Goal: Task Accomplishment & Management: Use online tool/utility

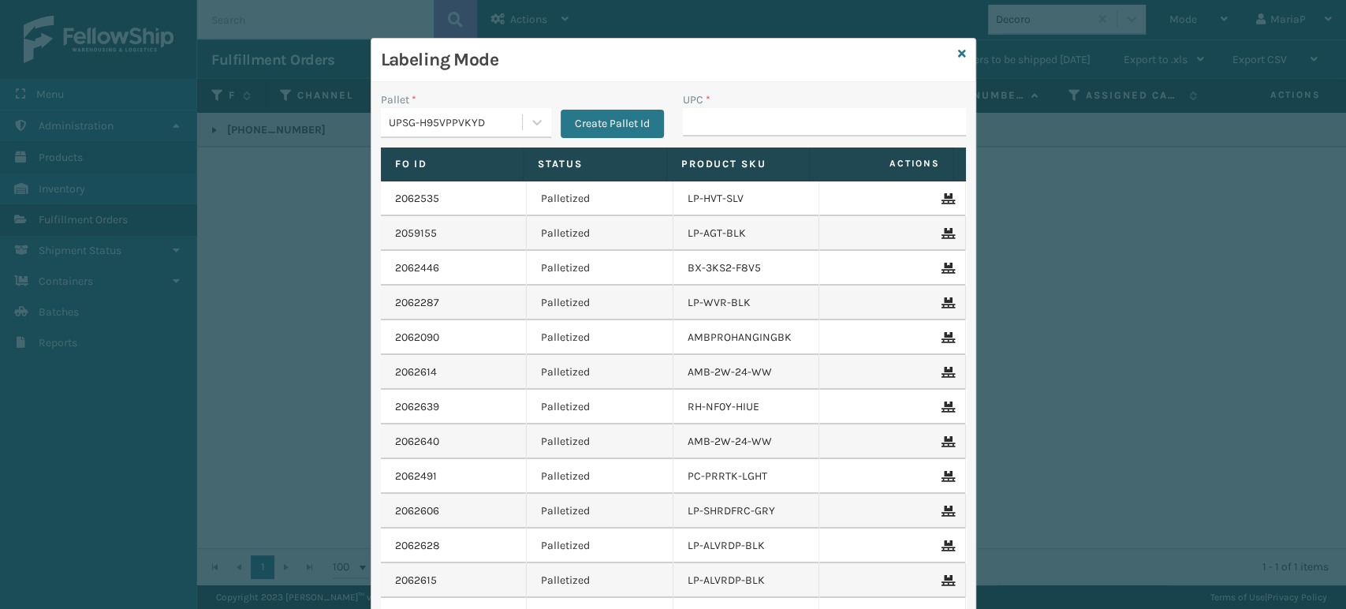
click at [730, 121] on input "UPC *" at bounding box center [824, 122] width 283 height 28
click at [747, 121] on input "UPC *" at bounding box center [824, 122] width 283 height 28
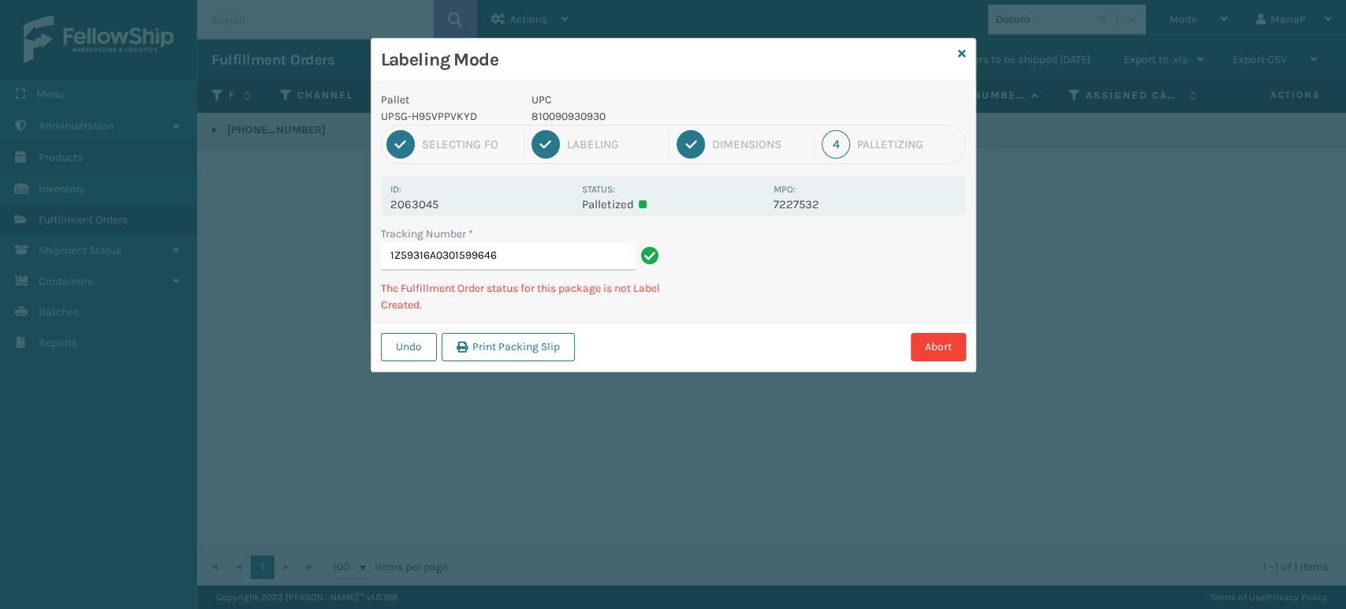
click at [600, 111] on p "810090930930" at bounding box center [648, 116] width 233 height 17
copy p "810090930930"
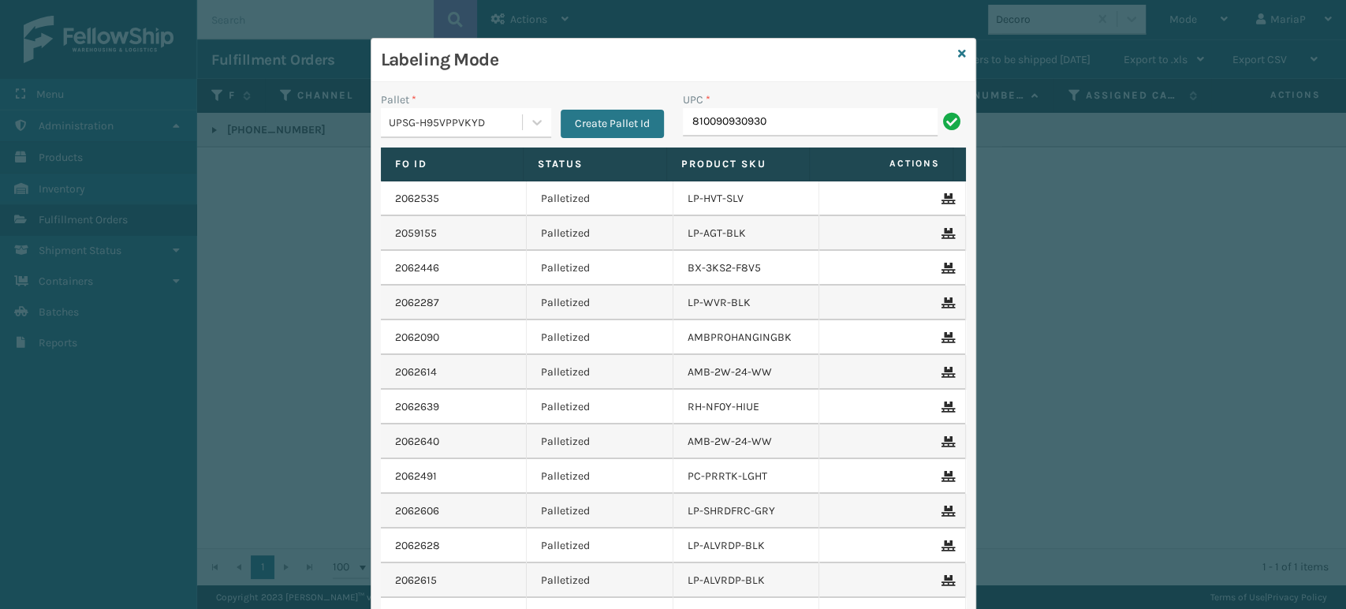
type input "810090930930"
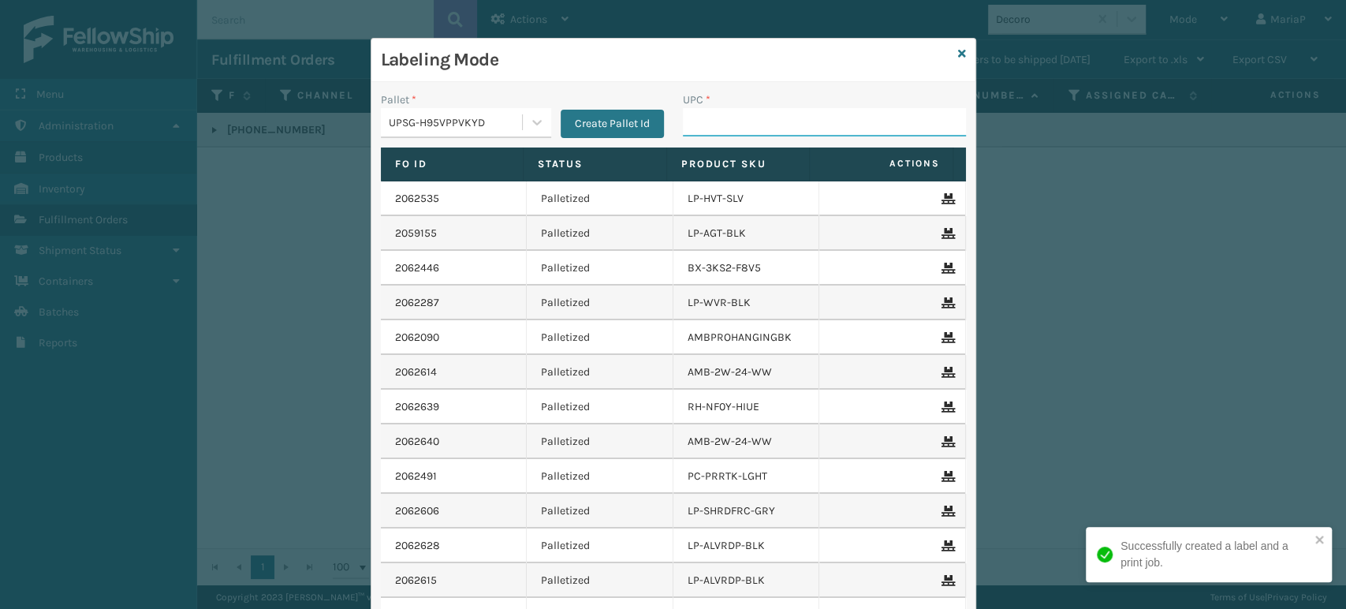
click at [713, 116] on input "UPC *" at bounding box center [824, 122] width 283 height 28
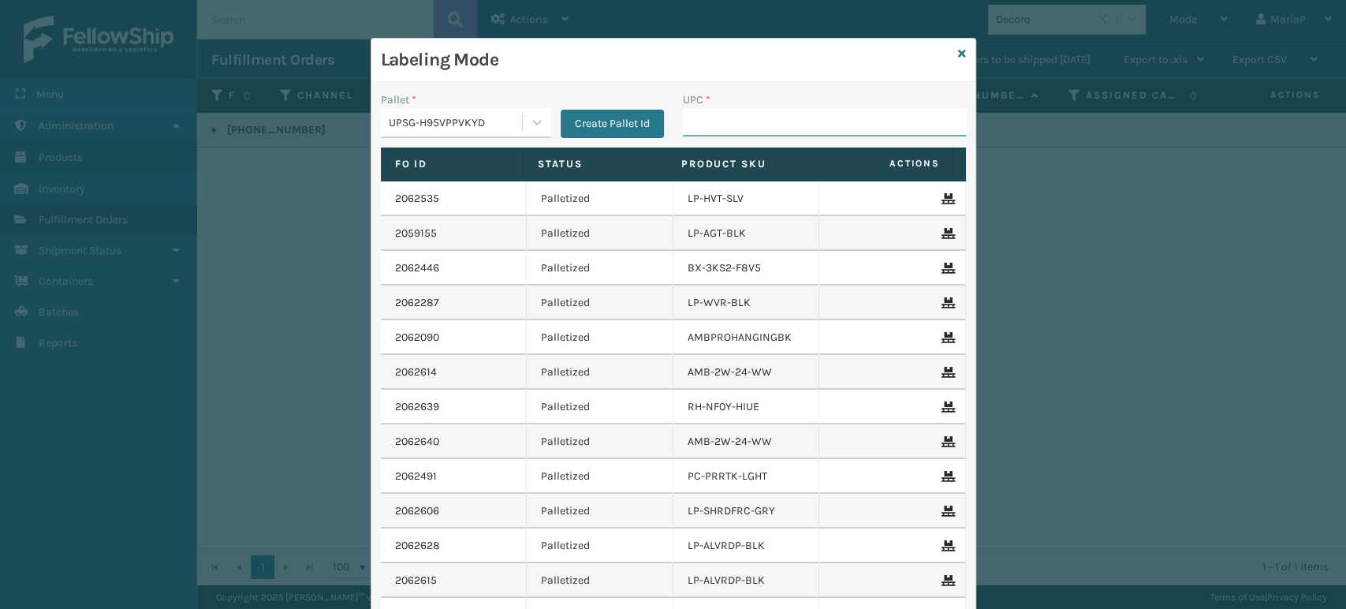
paste input "810090930930"
type input "810090930930"
type input "8101613"
type input "06888802726"
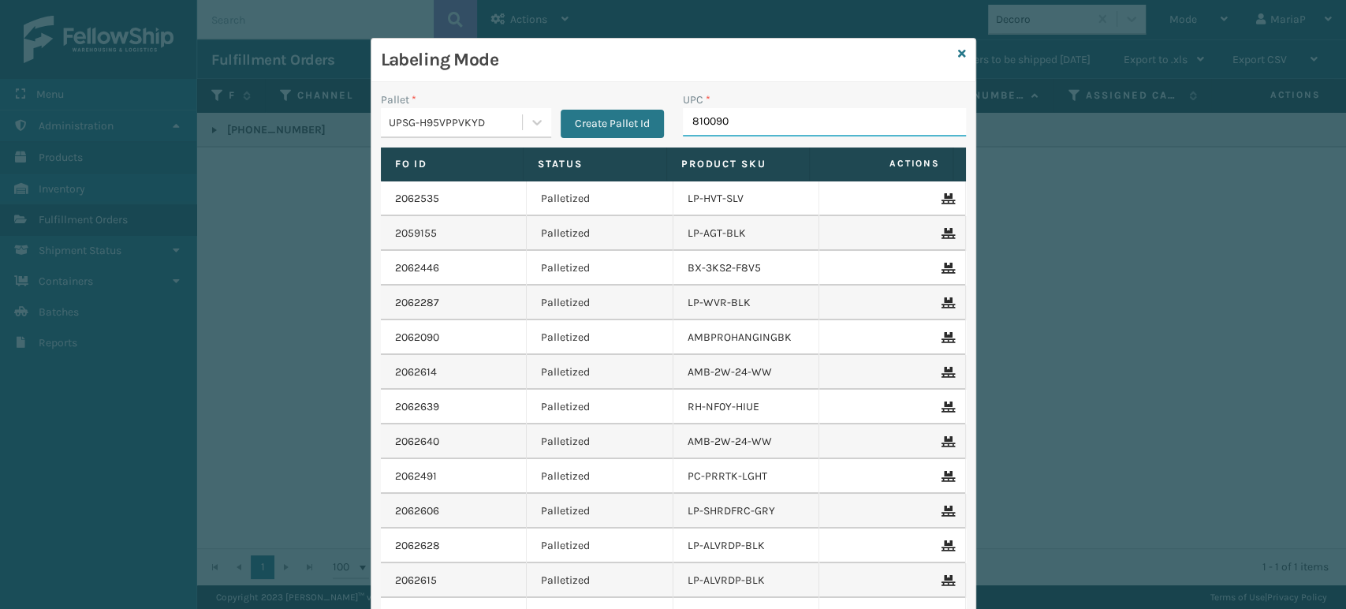
type input "8100909"
type input "06888"
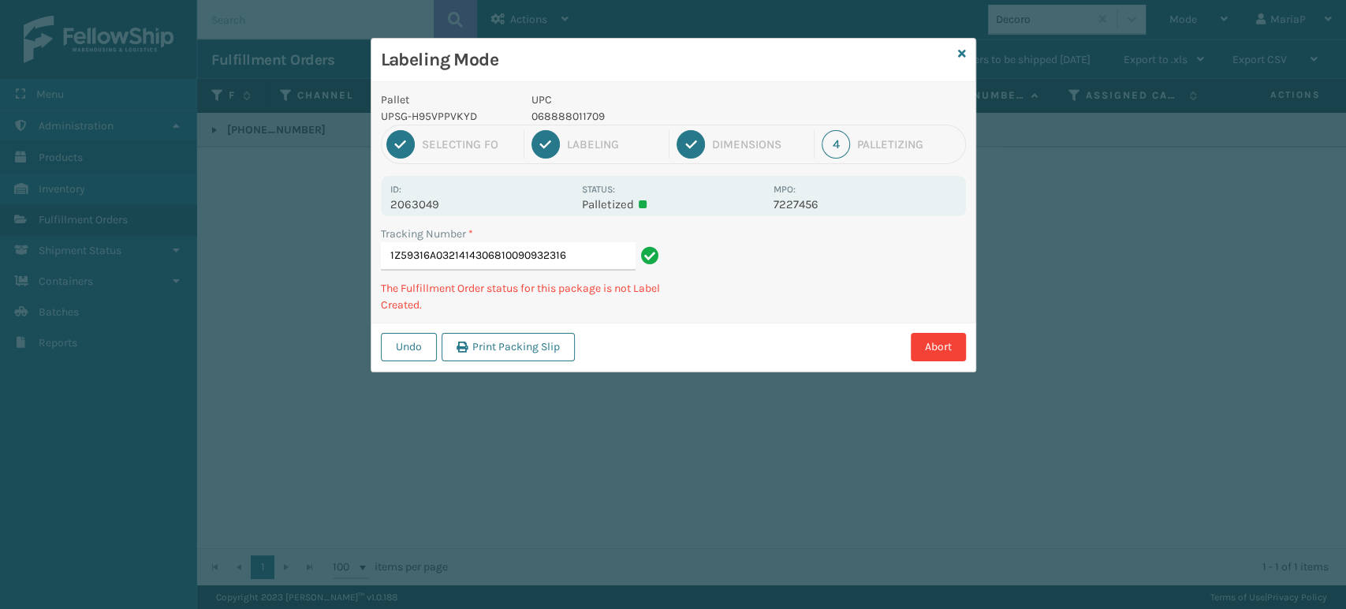
type input "1Z59316A0321414306810090932316"
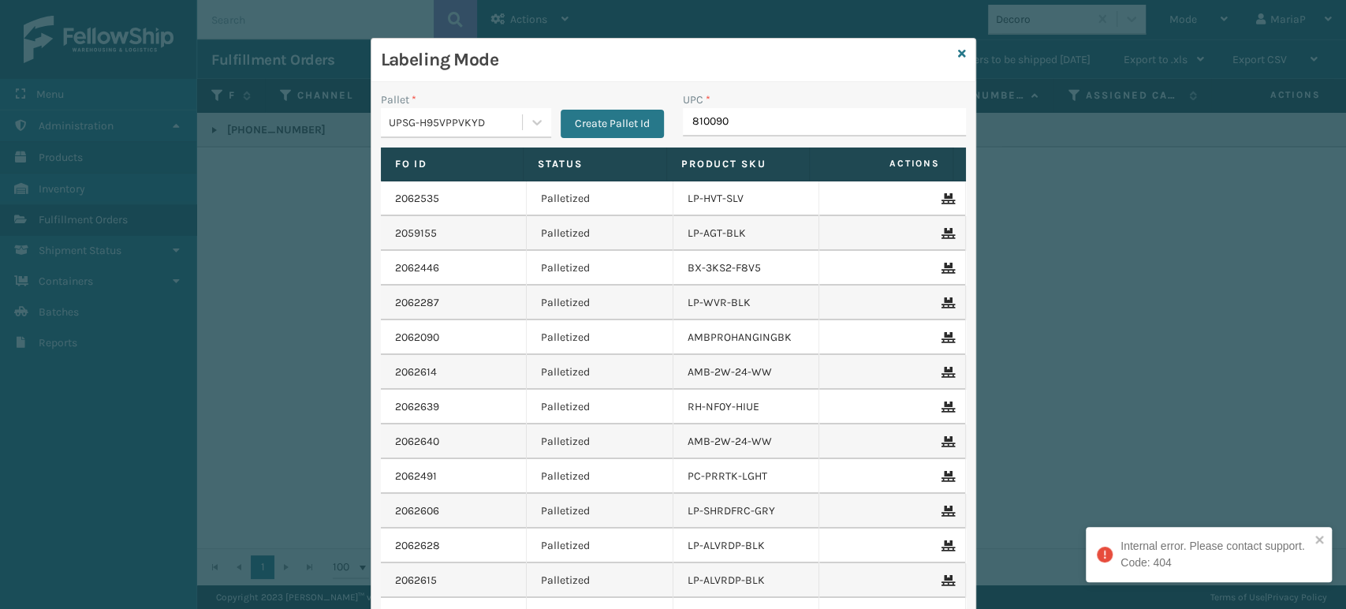
type input "8100909"
type input "8500645"
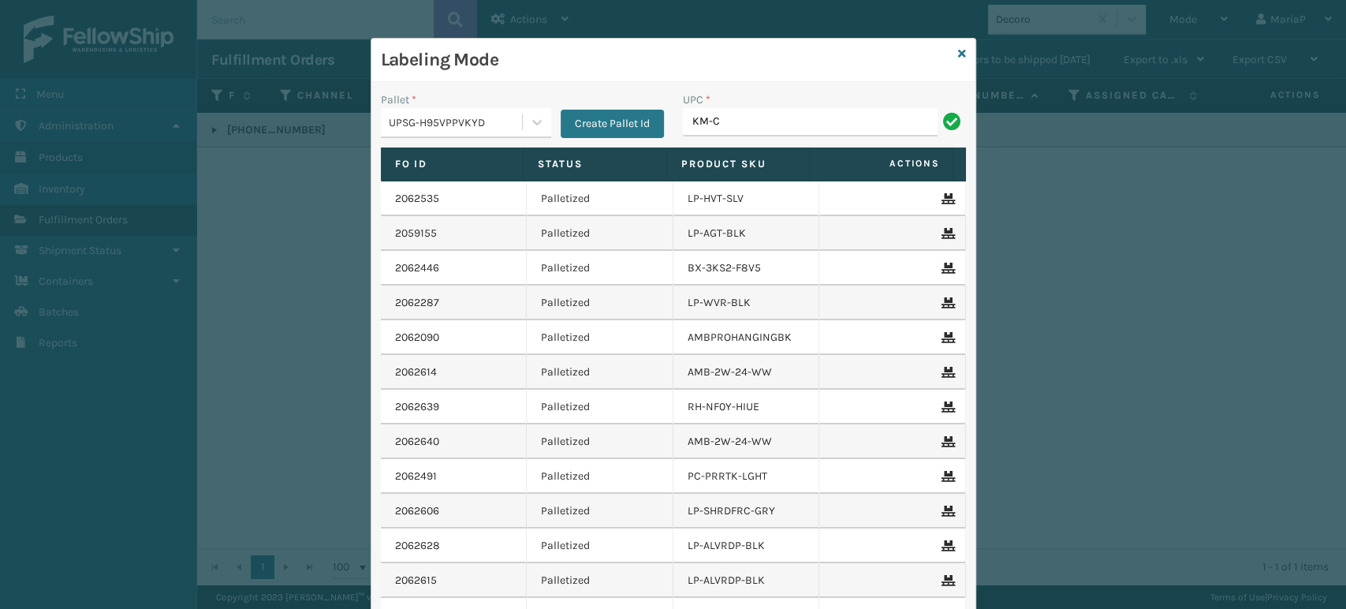
type input "KM-CTCO-15"
type input "8500645"
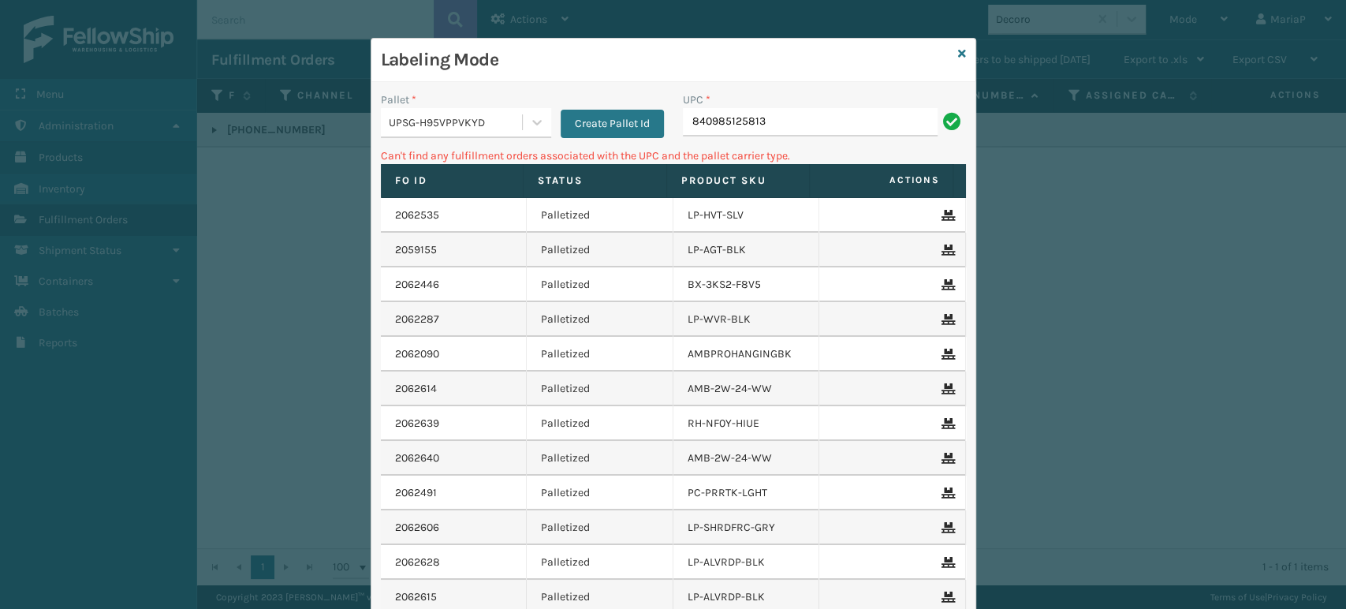
click at [688, 125] on input "840985125813" at bounding box center [810, 122] width 255 height 28
type input "00840985125813"
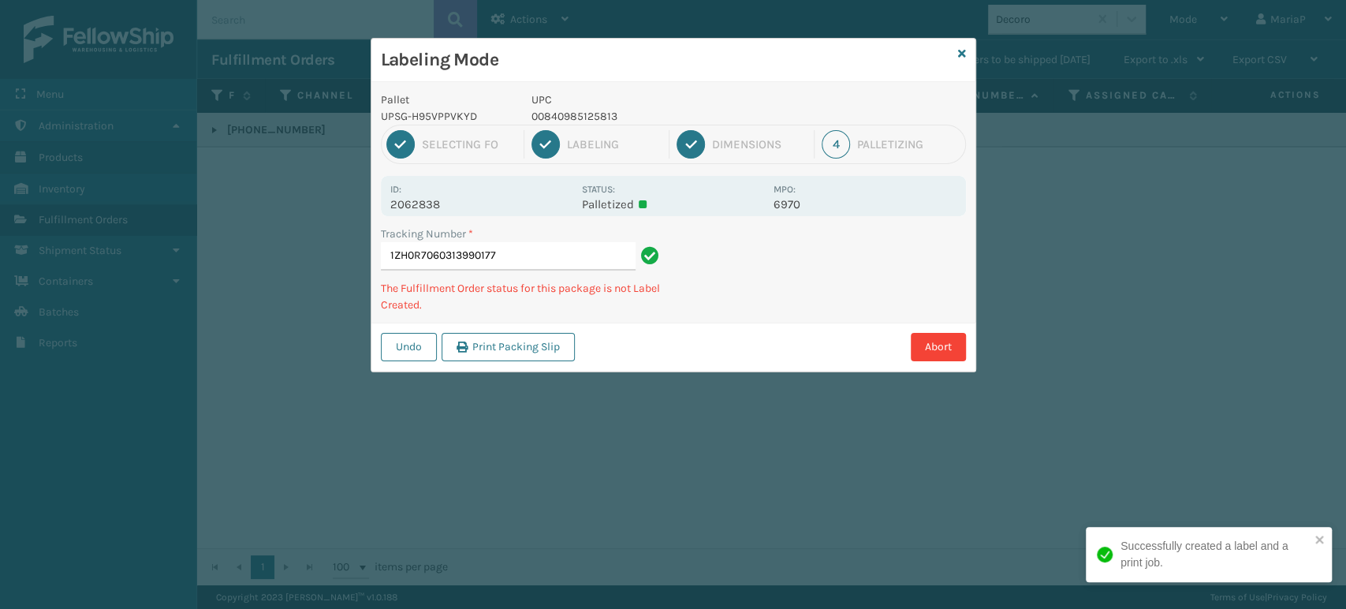
click at [568, 112] on p "00840985125813" at bounding box center [648, 116] width 233 height 17
copy p "00840985125813"
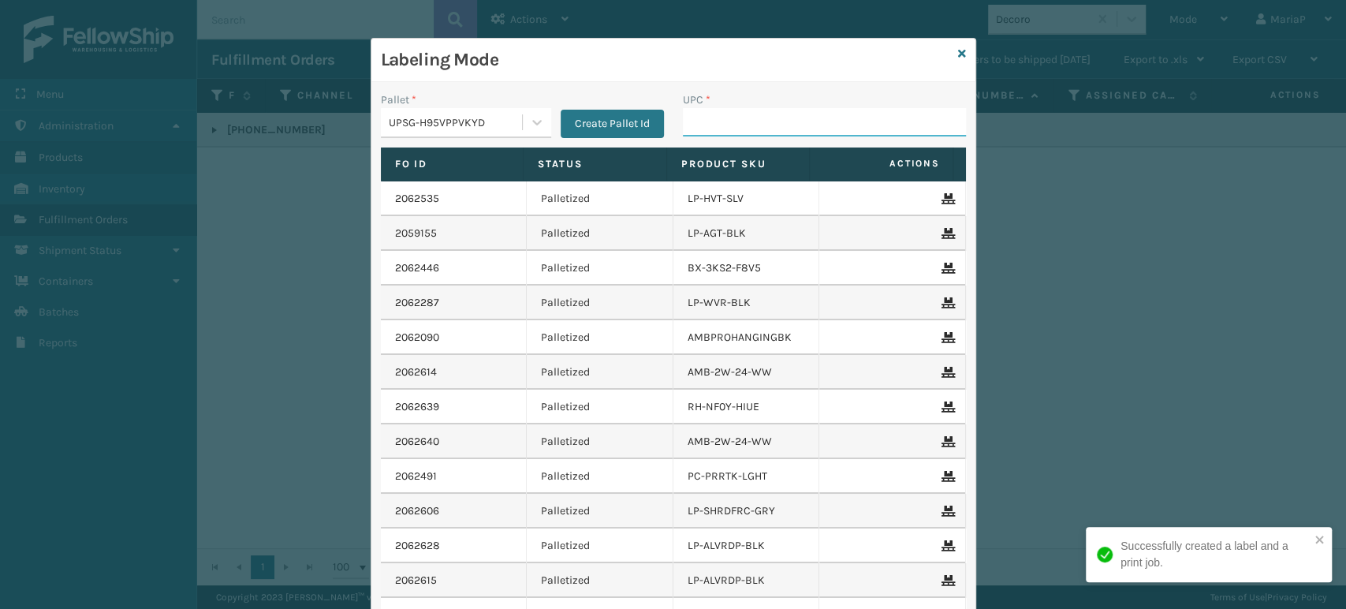
click at [694, 131] on input "UPC *" at bounding box center [824, 122] width 283 height 28
paste input "00840985125813"
type input "00840985125813"
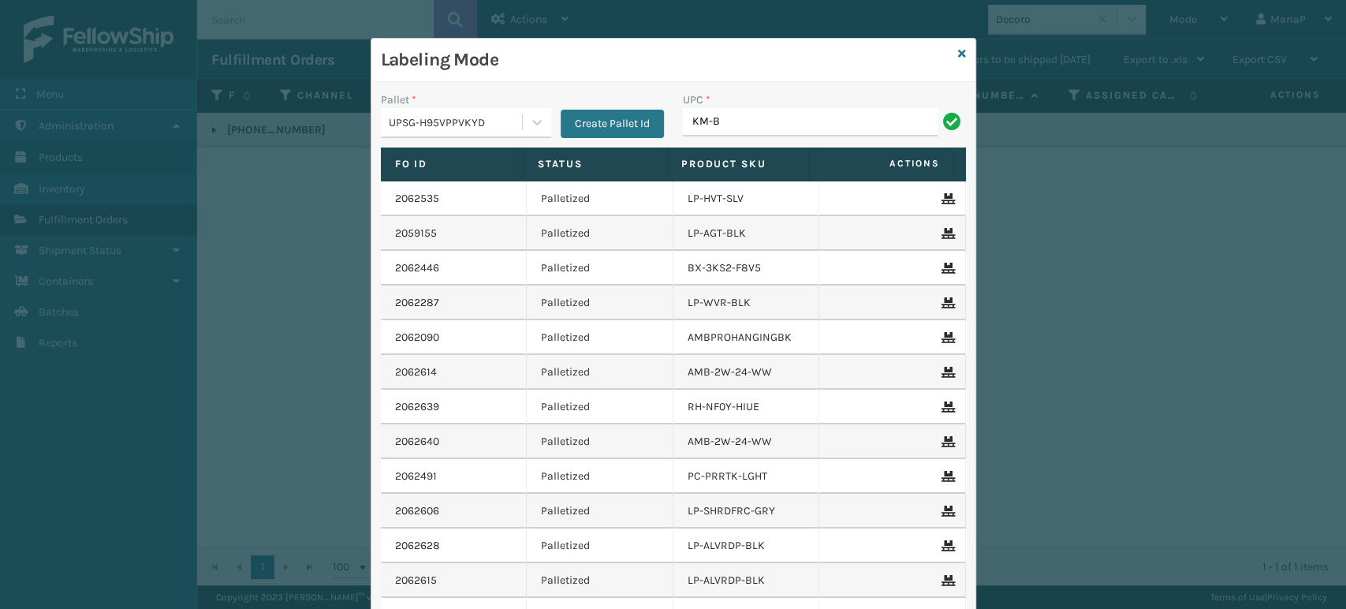
type input "KM-BIR5C-SS"
type input "810090"
type input "00840985125813"
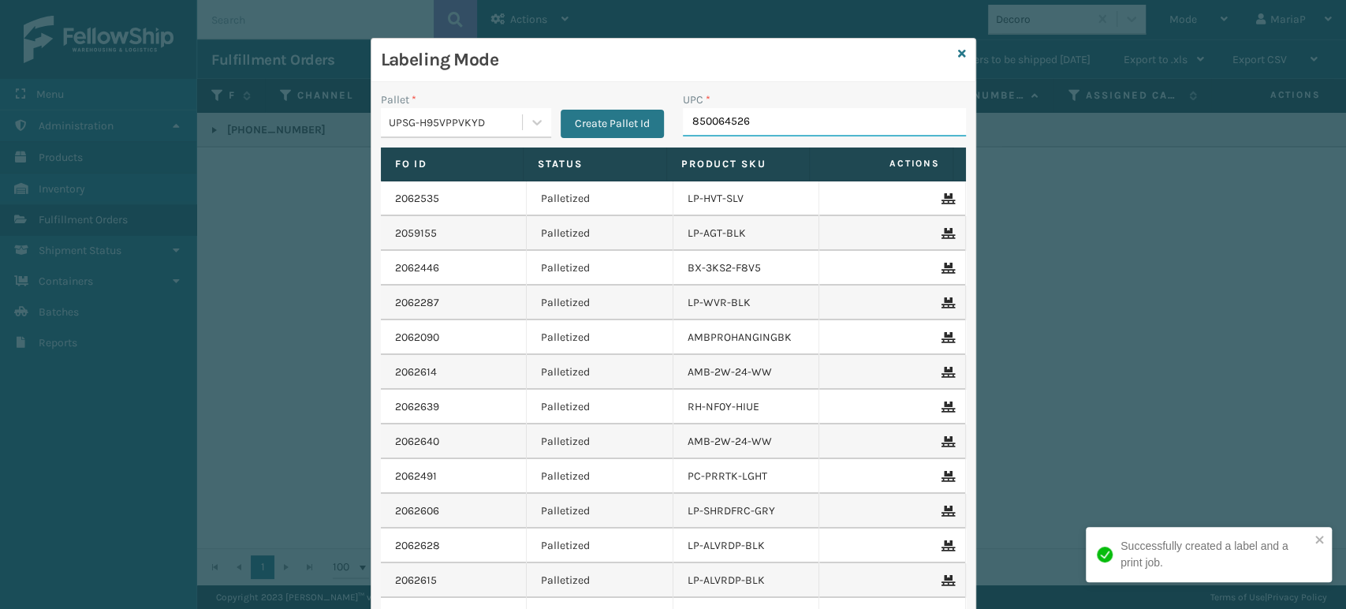
type input "8500645261"
click at [797, 126] on input "UPC *" at bounding box center [824, 122] width 283 height 28
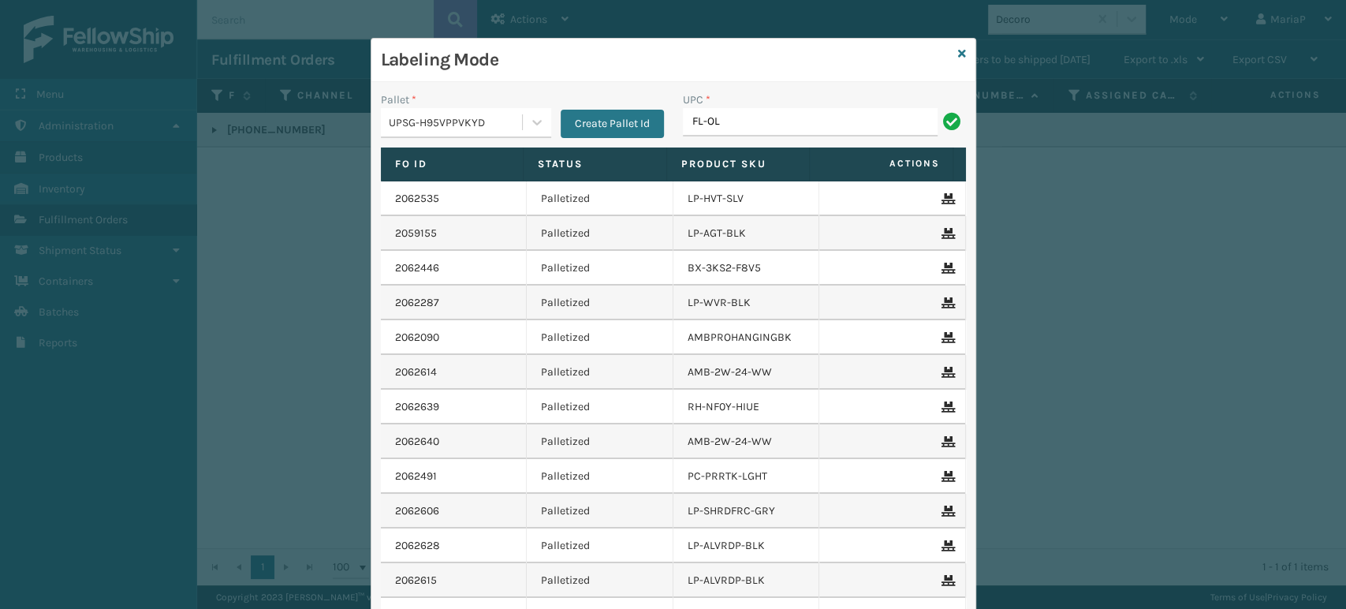
type input "FL-OLVA-CRM"
type input "85810007623"
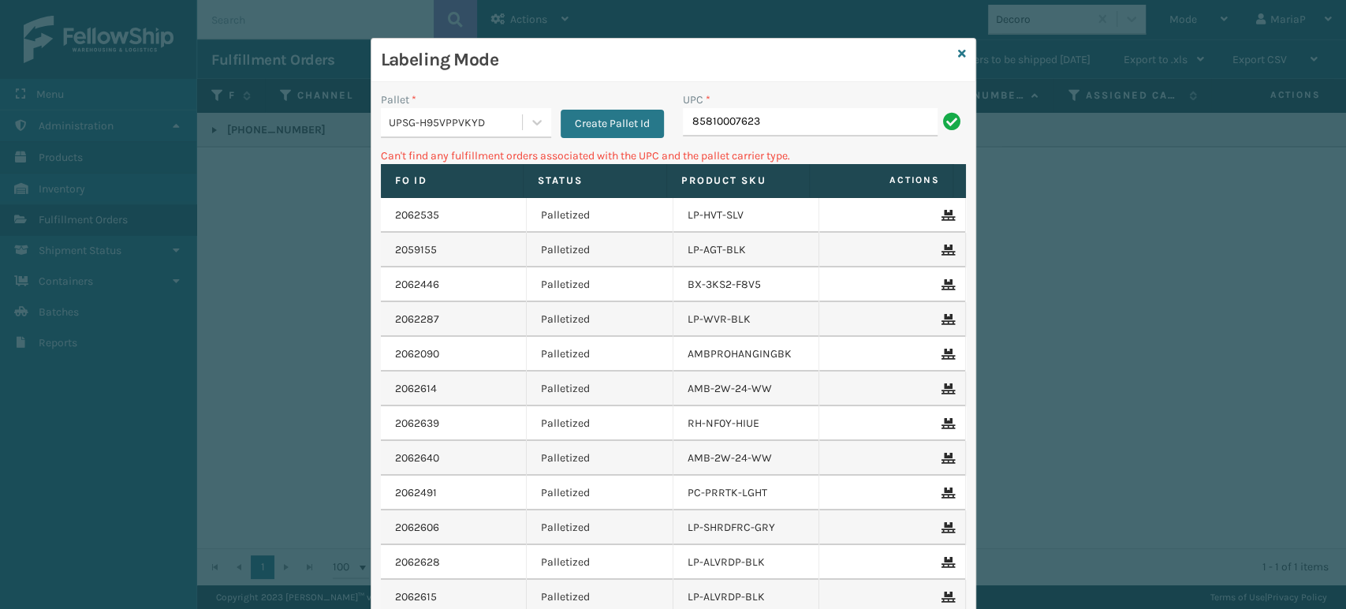
click at [724, 125] on input "85810007623" at bounding box center [810, 122] width 255 height 28
type input "858100007623"
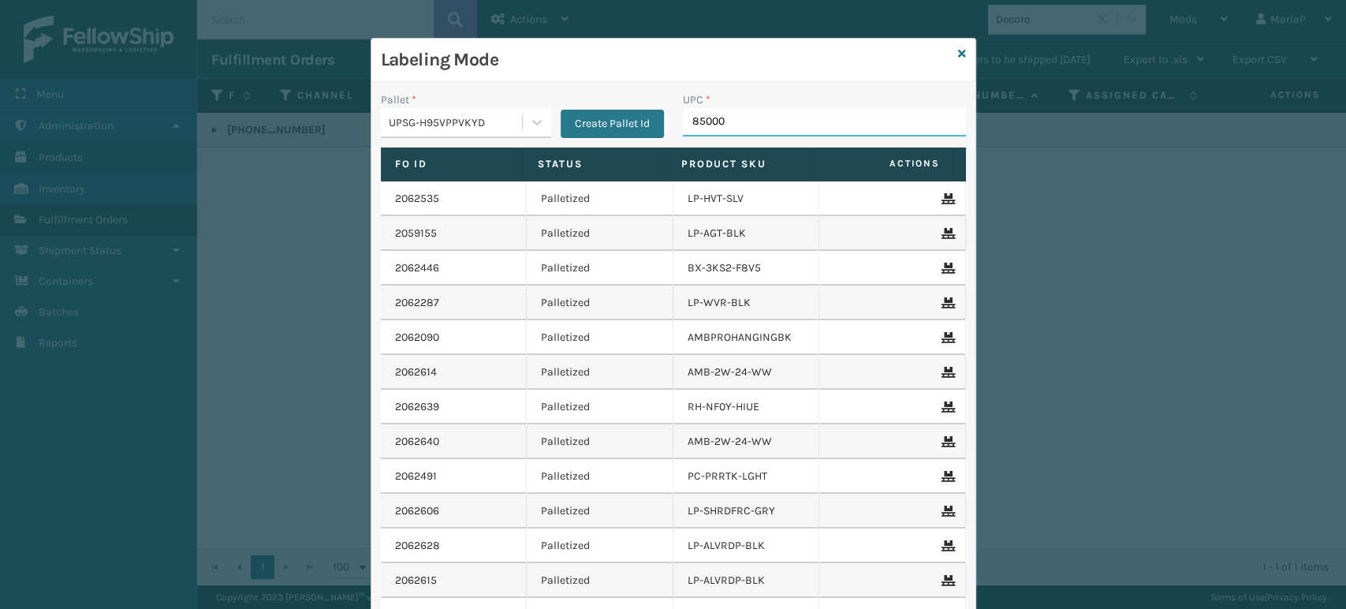
type input "850004"
type input "8581000"
type input "8101"
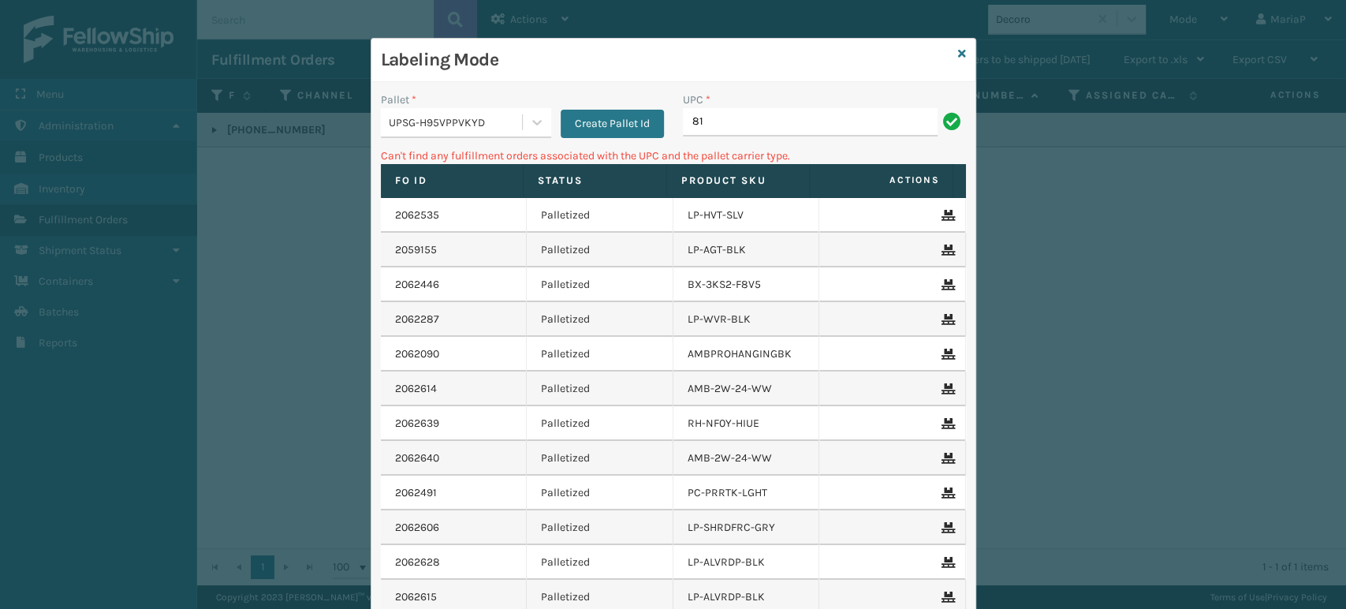
type input "8"
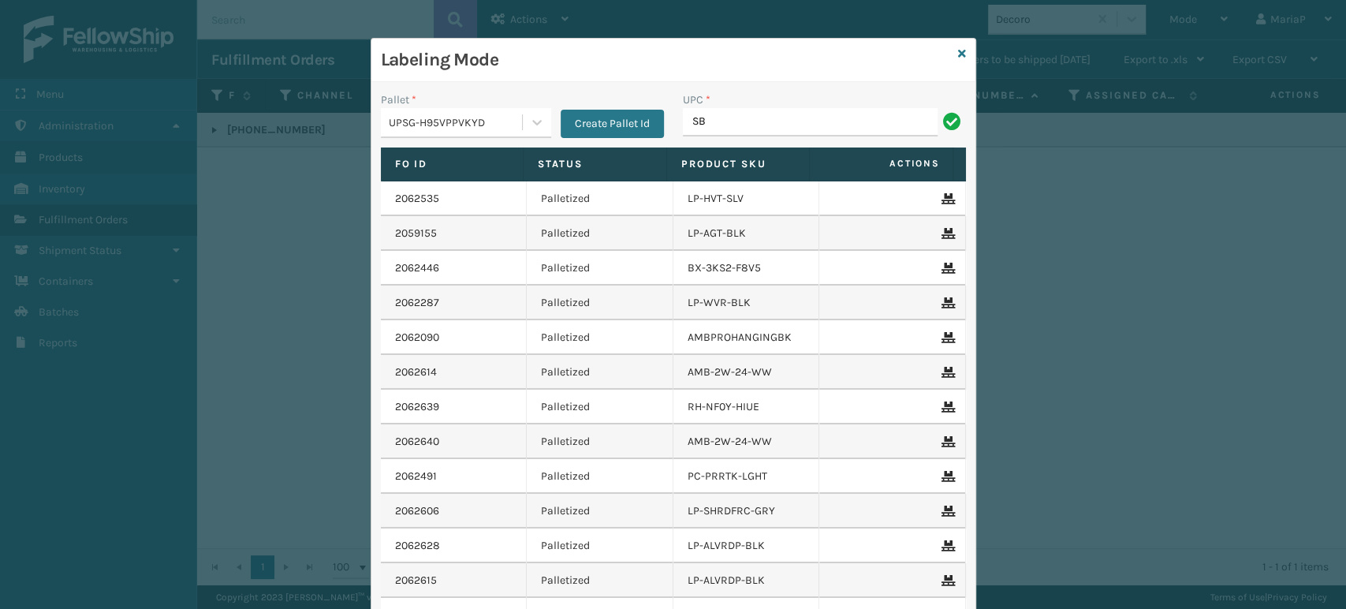
type input "sb-151512-15r3"
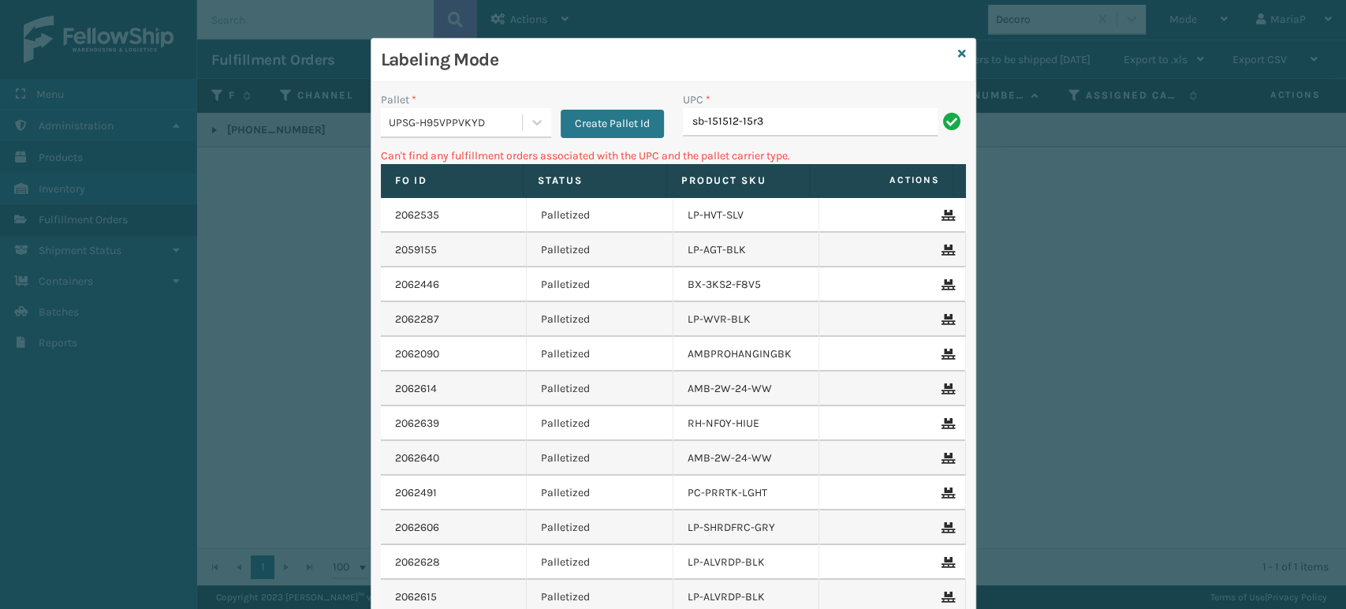
click at [786, 131] on input "sb-151512-15r3" at bounding box center [810, 122] width 255 height 28
click at [785, 129] on input "sb-151512-15r3" at bounding box center [810, 122] width 255 height 28
click at [786, 127] on input "sb-151512-15r3" at bounding box center [810, 122] width 255 height 28
click at [788, 127] on input "sb-151512-15r3" at bounding box center [810, 122] width 255 height 28
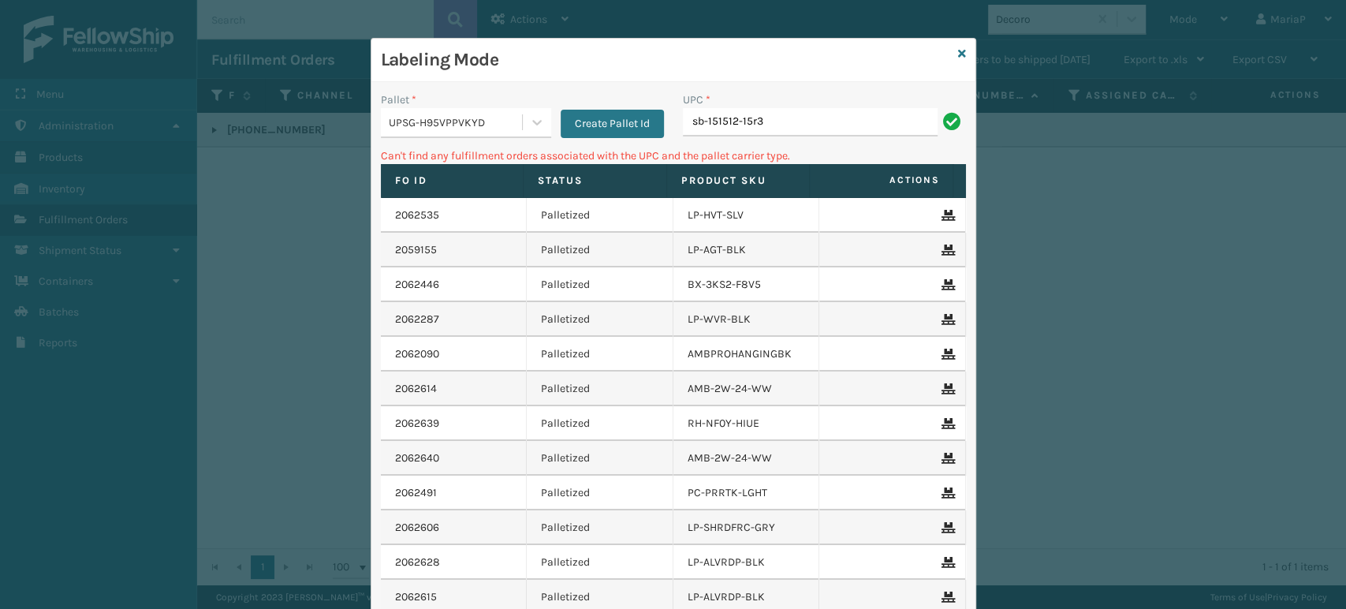
click at [788, 127] on input "sb-151512-15r3" at bounding box center [810, 122] width 255 height 28
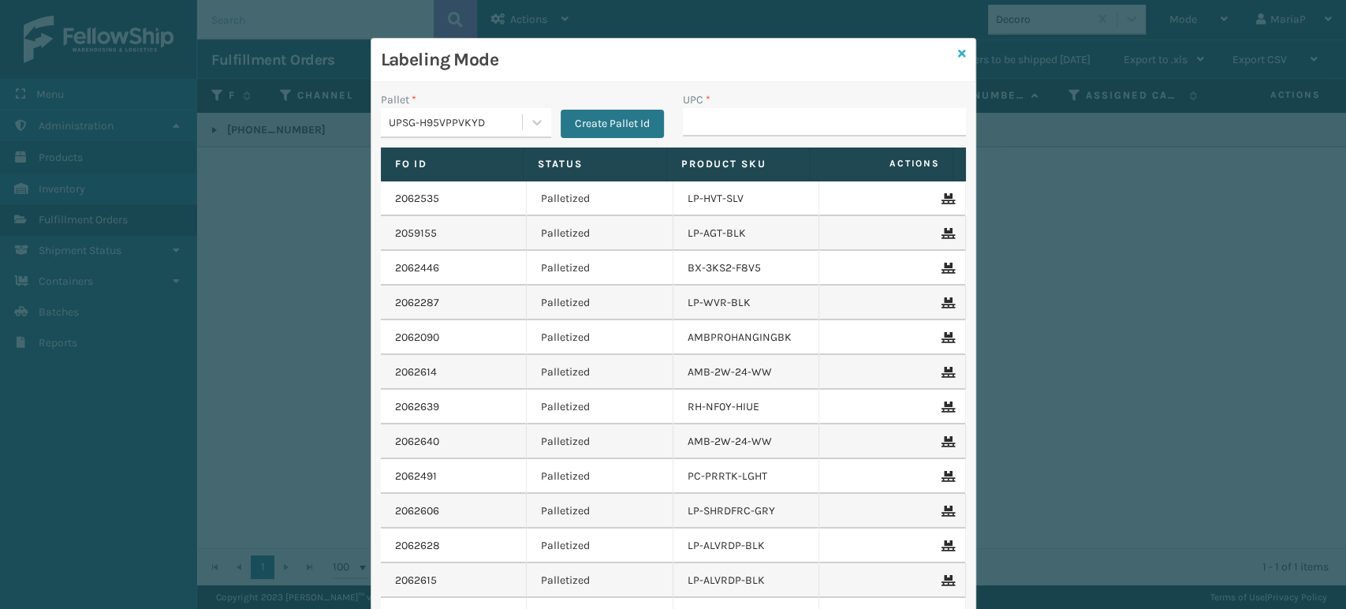
click at [958, 56] on icon at bounding box center [962, 53] width 8 height 11
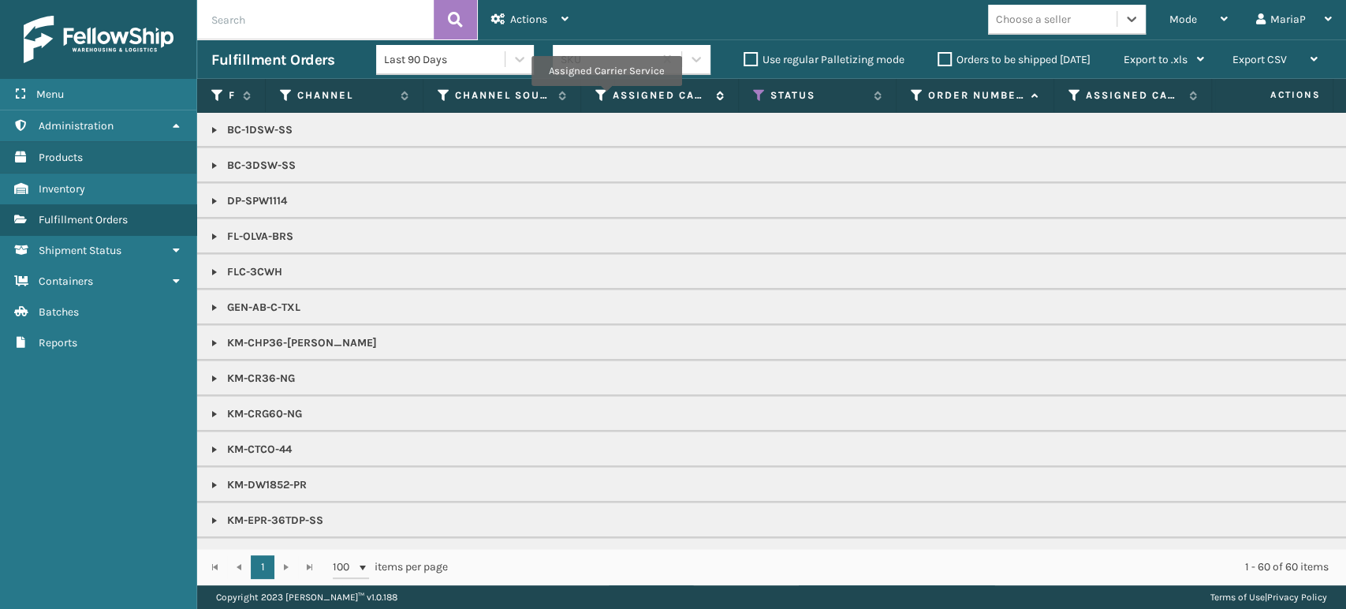
click at [606, 97] on icon at bounding box center [601, 95] width 13 height 14
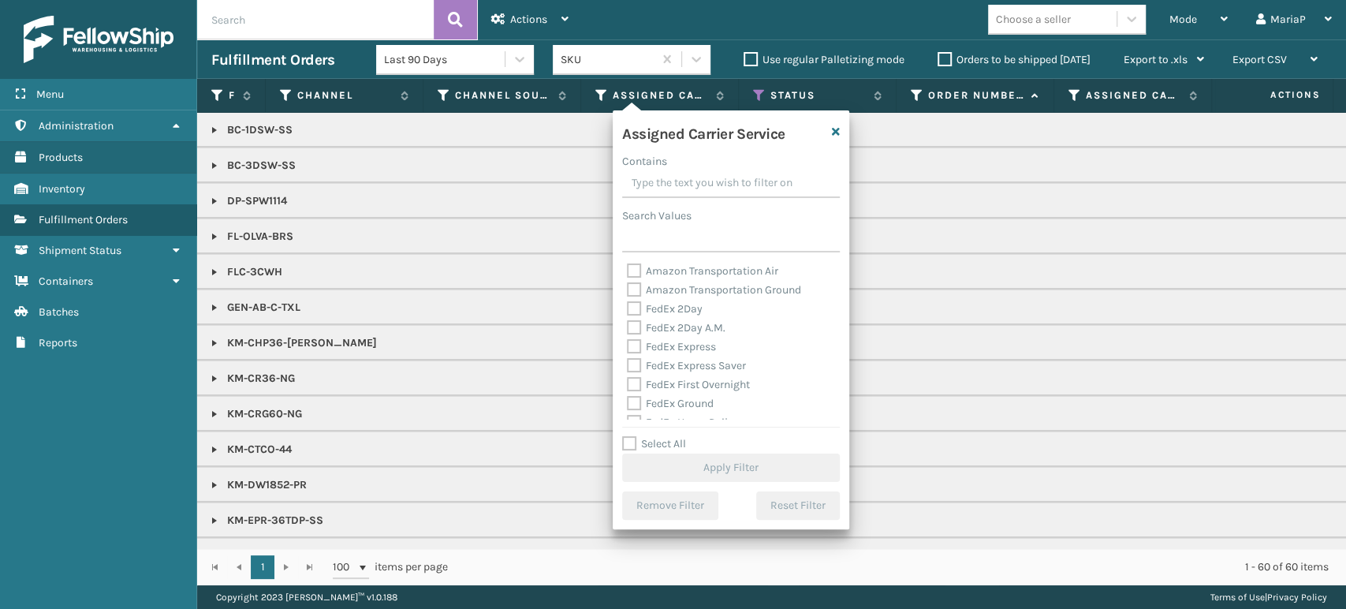
click at [637, 438] on label "Select All" at bounding box center [654, 443] width 64 height 13
click at [637, 436] on input "Select All" at bounding box center [740, 436] width 237 height 2
checkbox input "true"
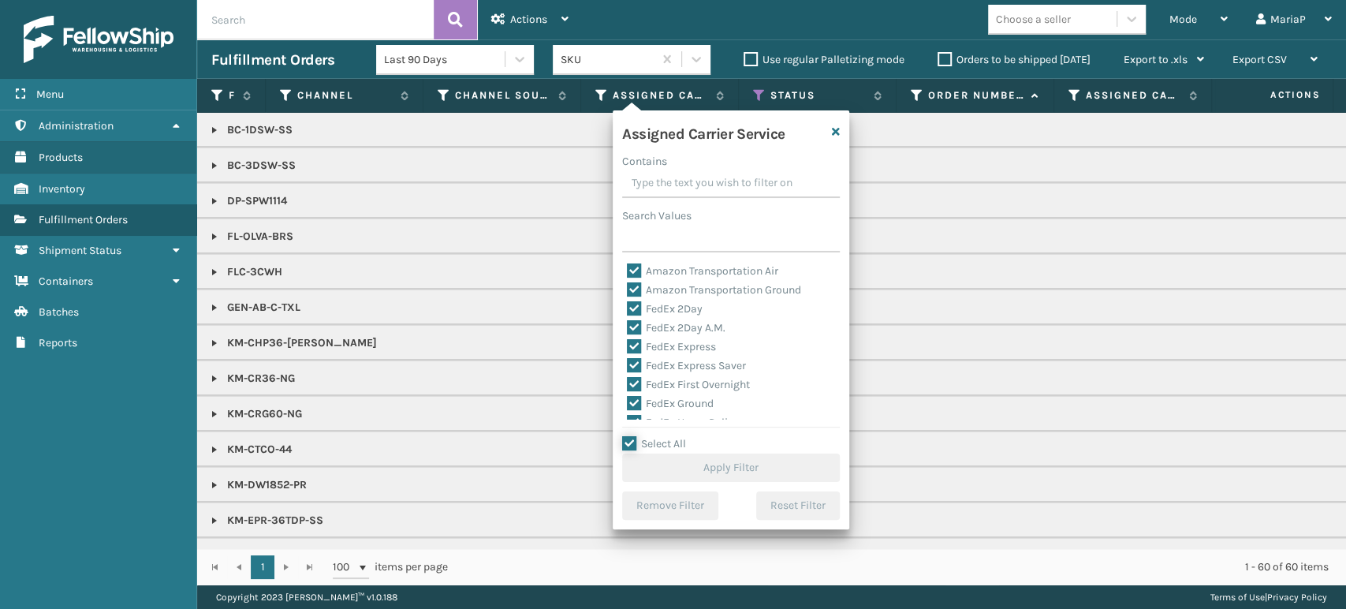
checkbox input "true"
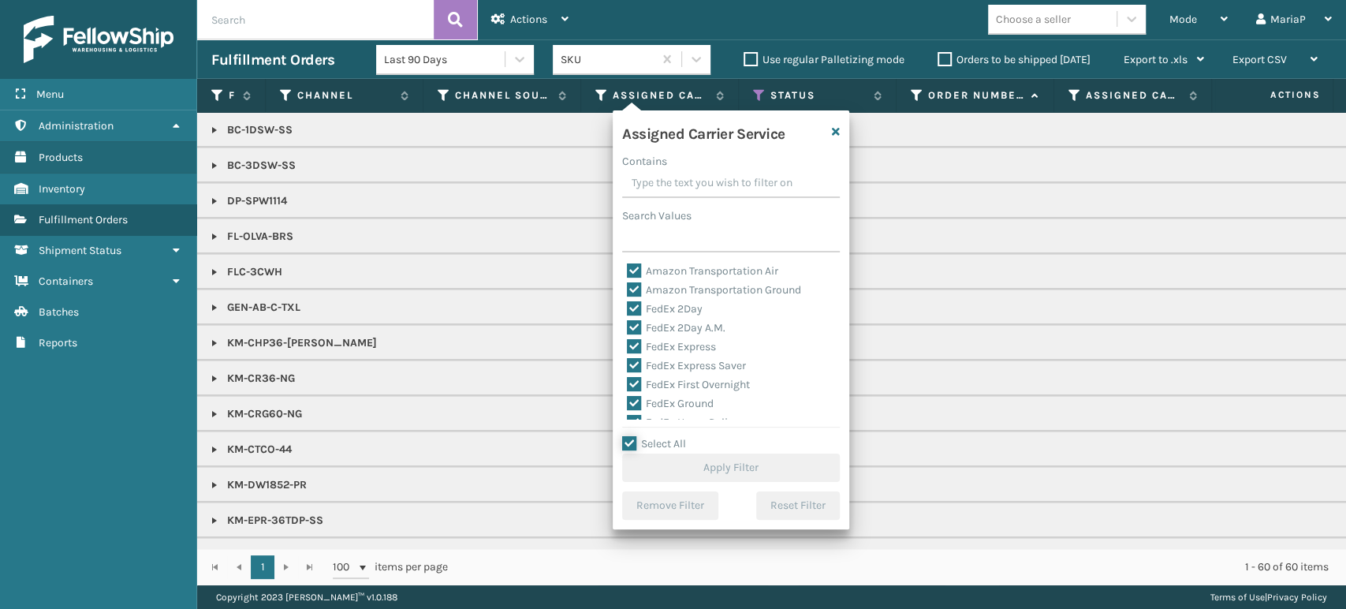
checkbox input "true"
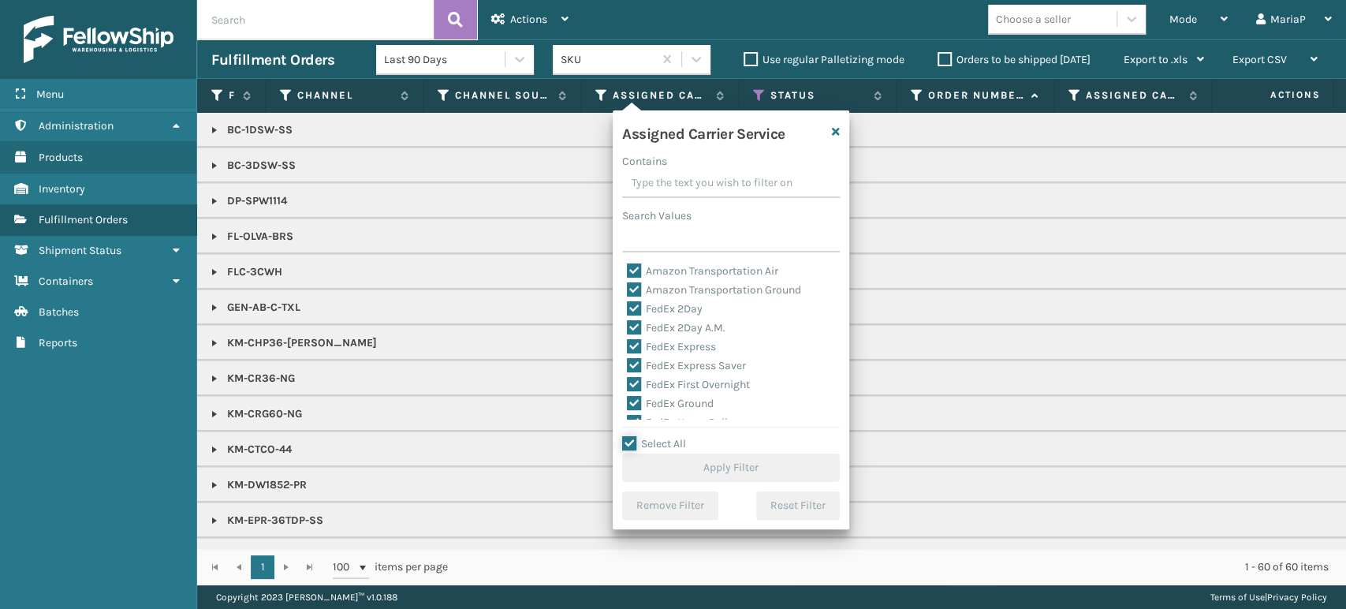
checkbox input "true"
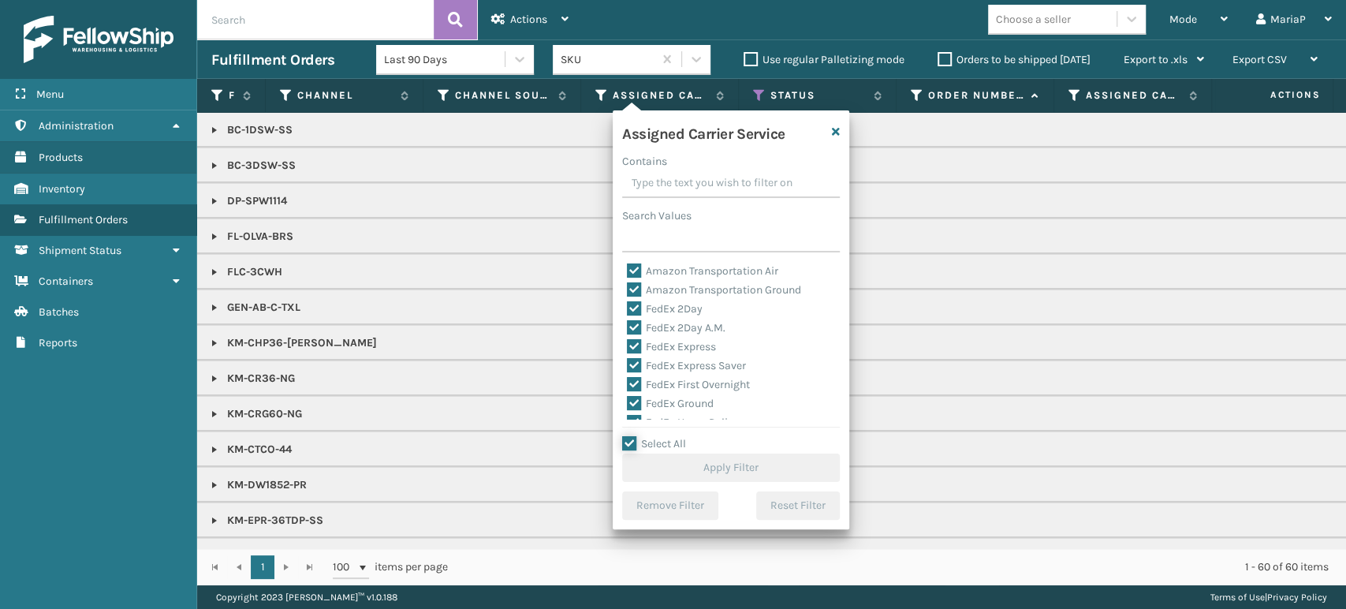
checkbox input "true"
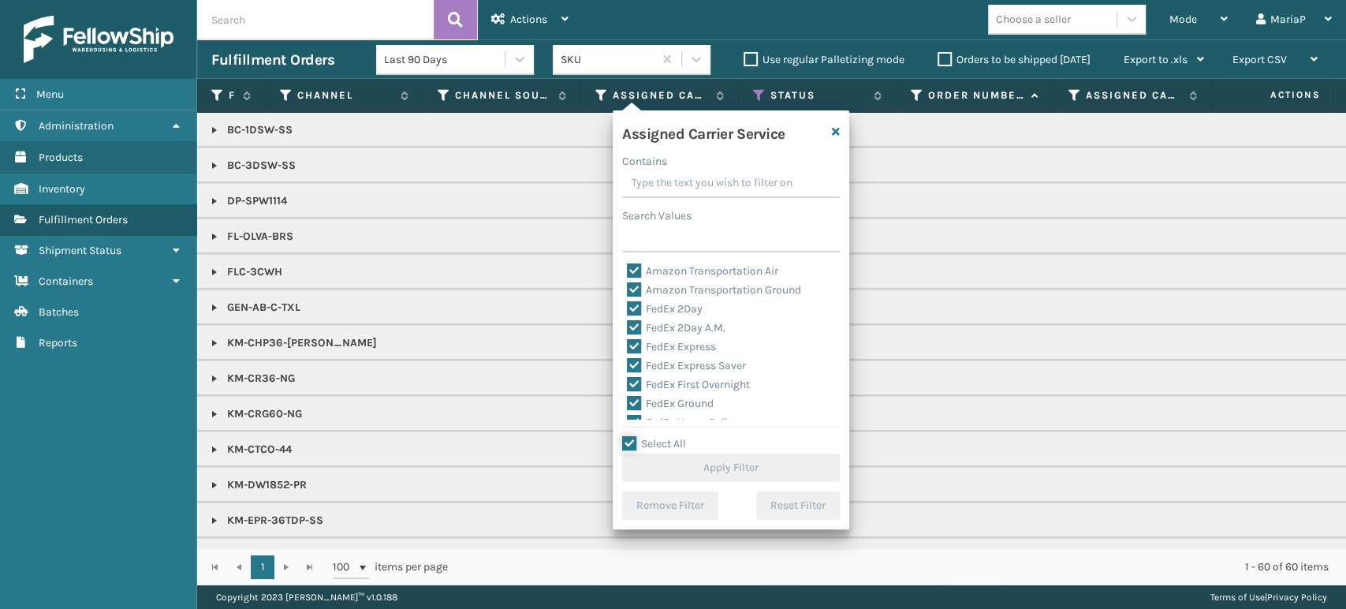
checkbox input "true"
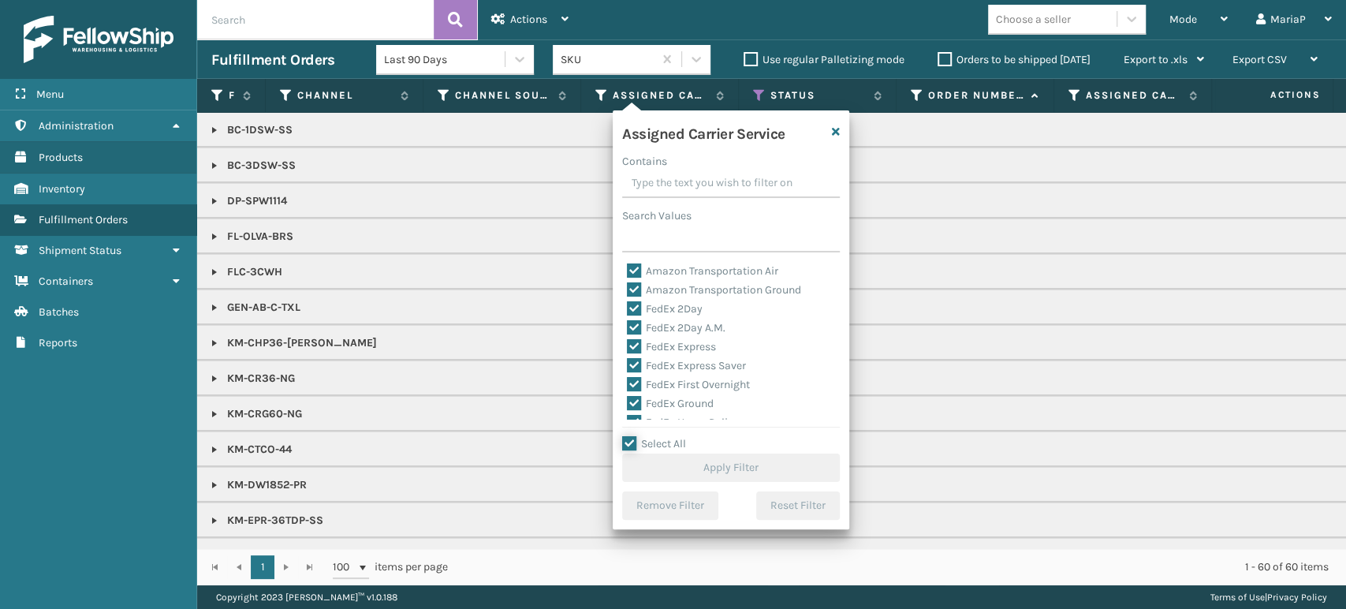
checkbox input "true"
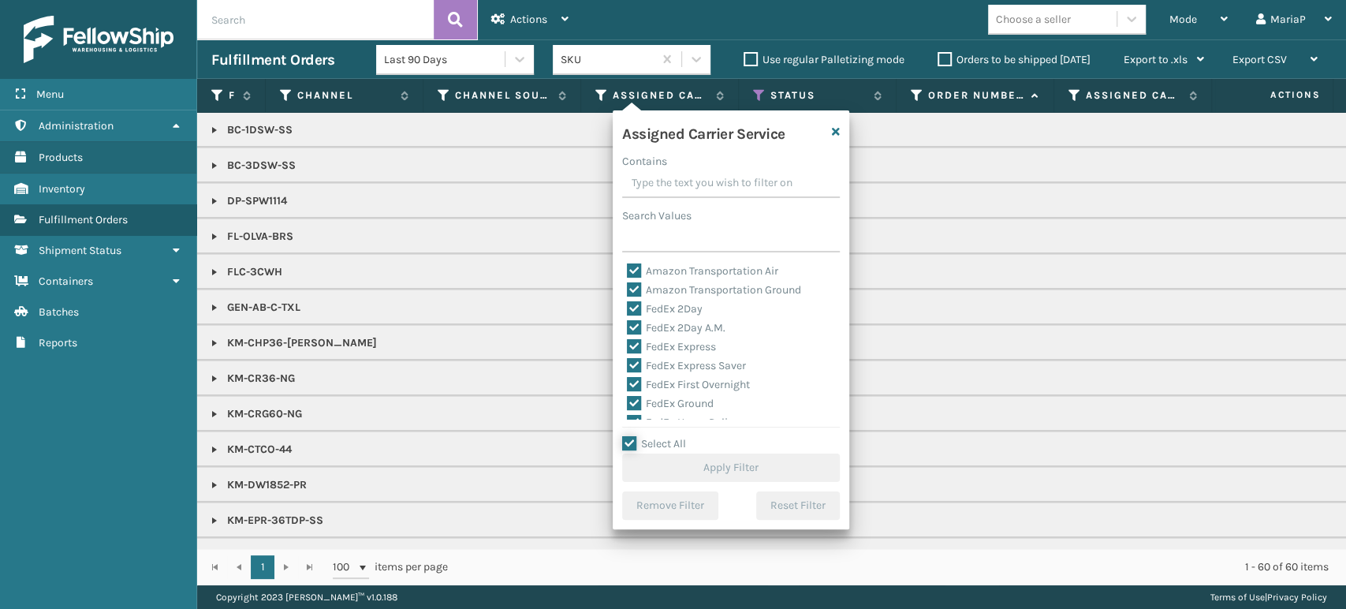
checkbox input "true"
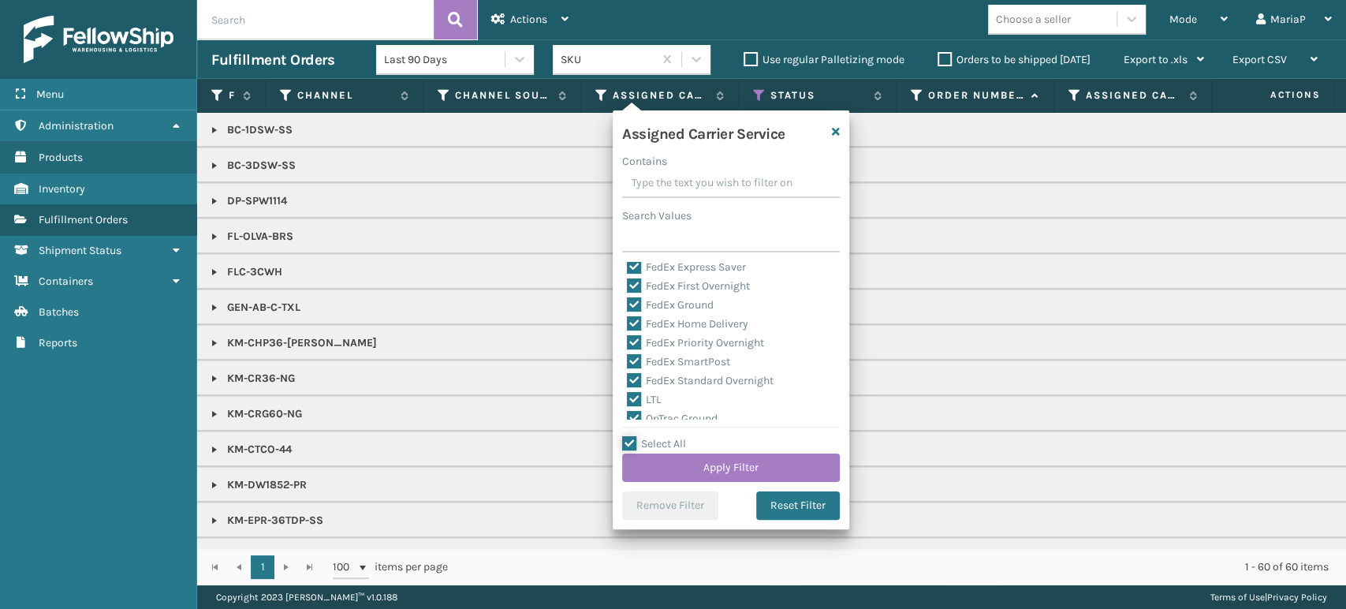
scroll to position [175, 0]
click at [638, 324] on label "LTL" at bounding box center [644, 322] width 35 height 13
click at [628, 324] on input "LTL" at bounding box center [627, 319] width 1 height 10
checkbox input "false"
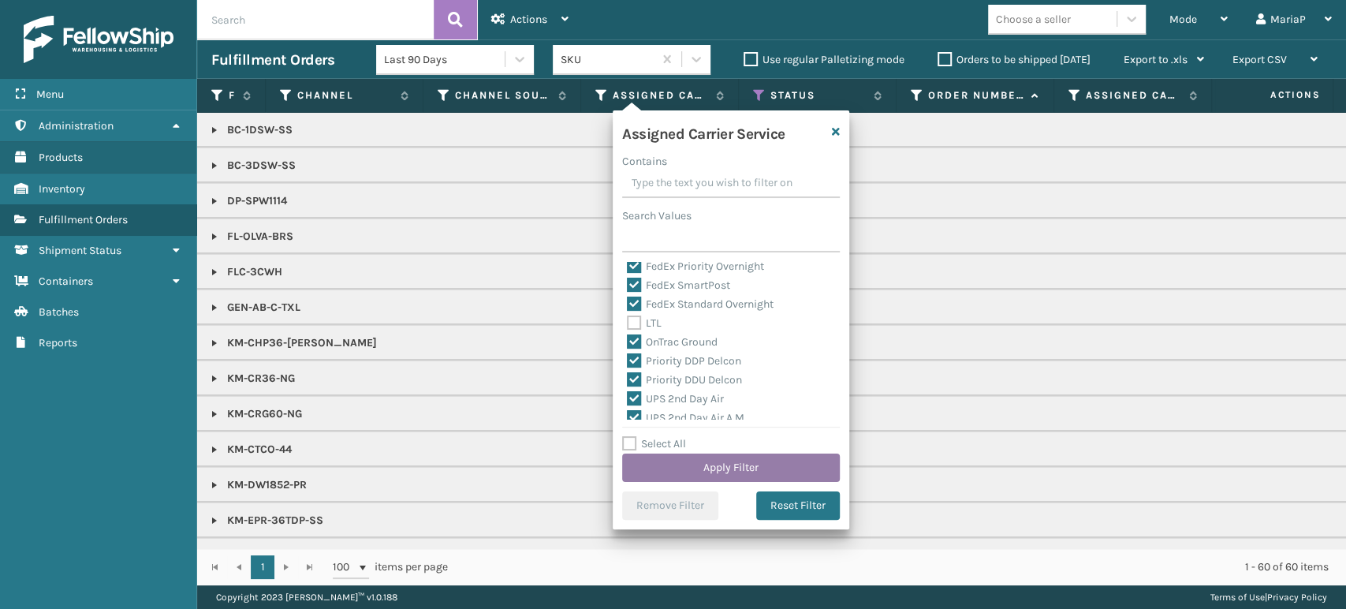
click at [766, 466] on button "Apply Filter" at bounding box center [731, 467] width 218 height 28
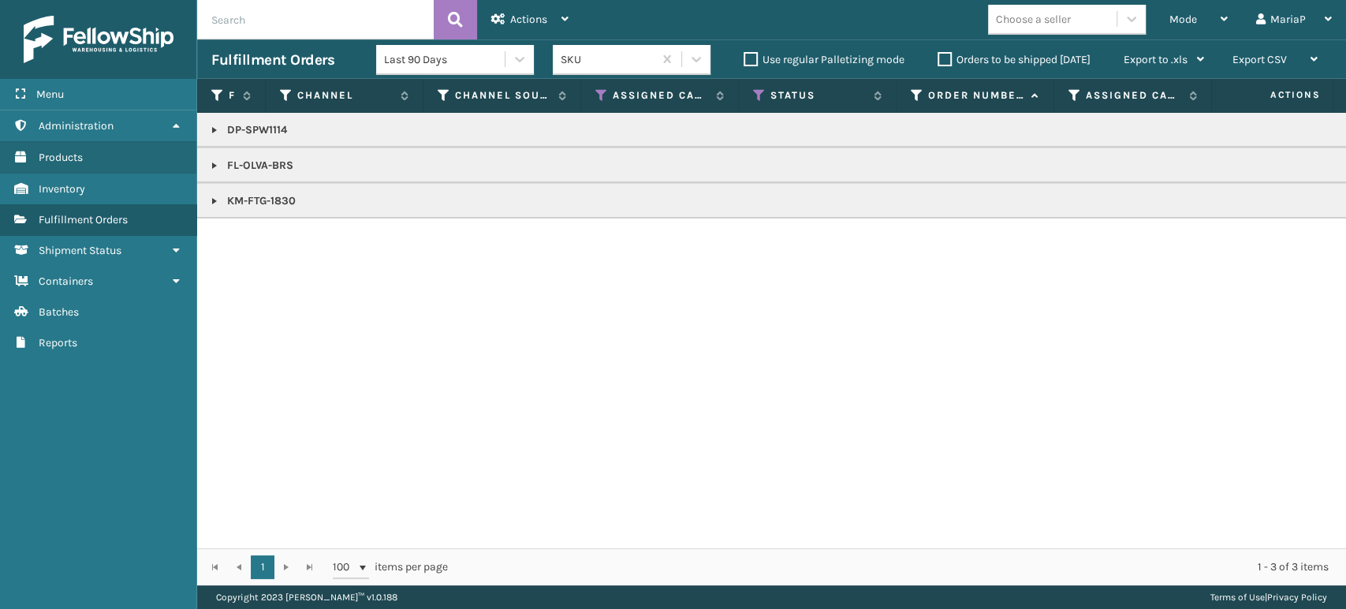
click at [215, 125] on link at bounding box center [214, 130] width 13 height 13
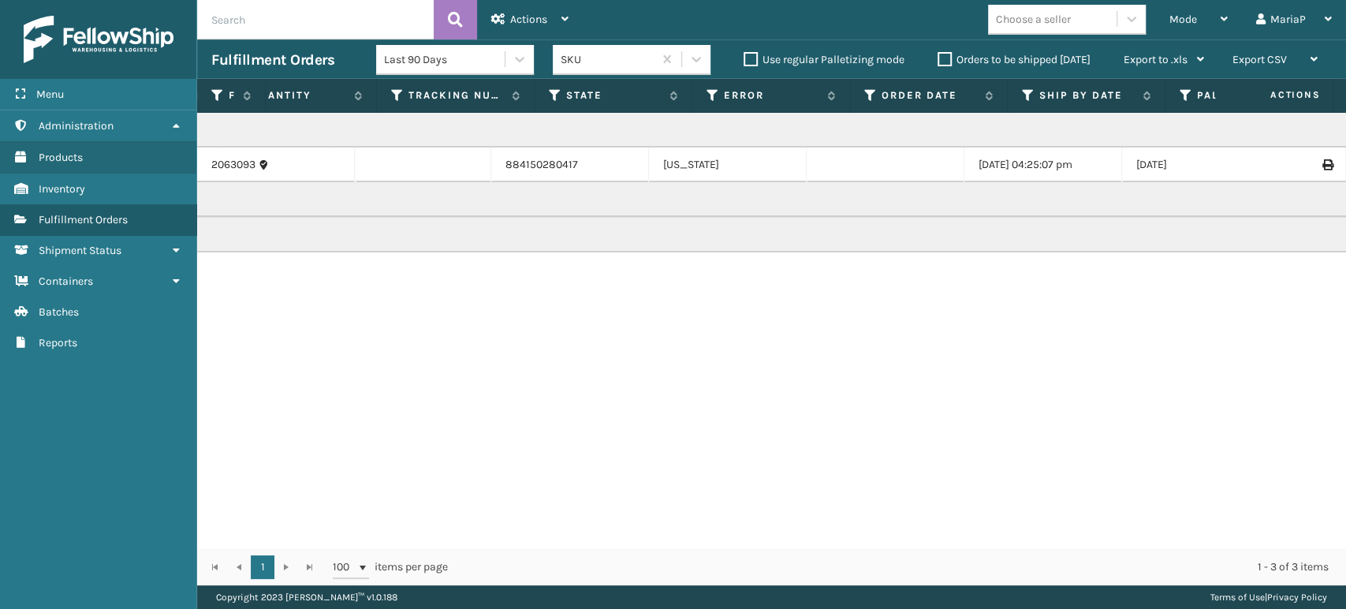
scroll to position [0, 0]
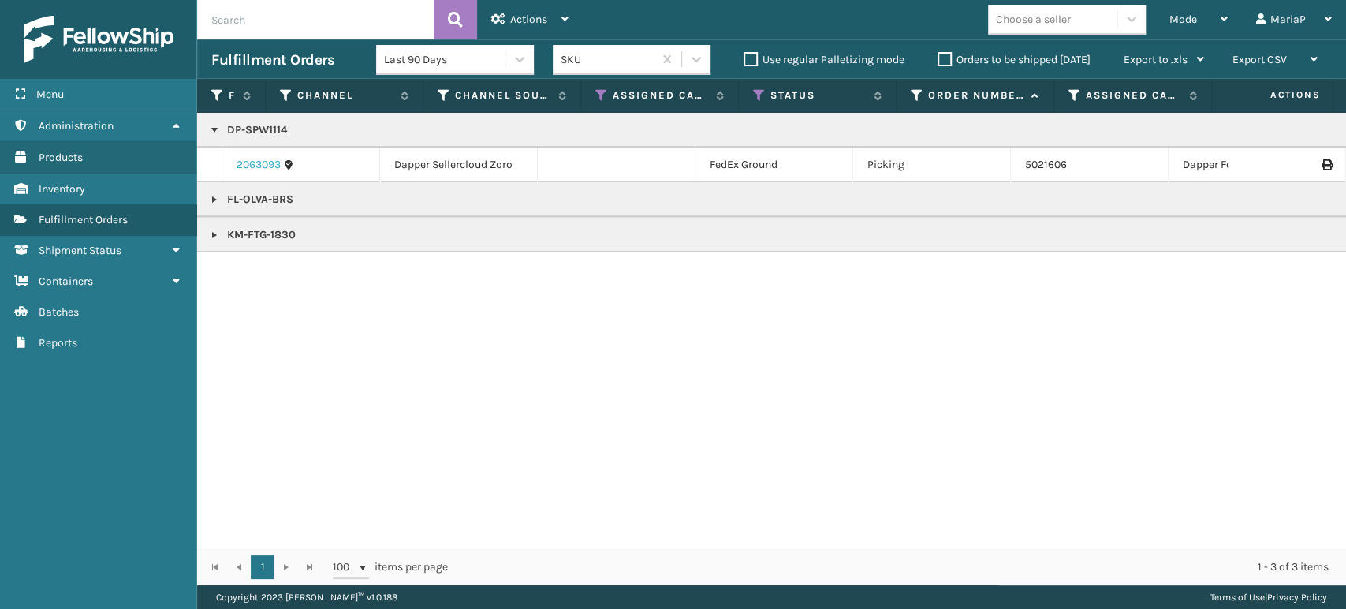
click at [268, 162] on link "2063093" at bounding box center [259, 165] width 44 height 16
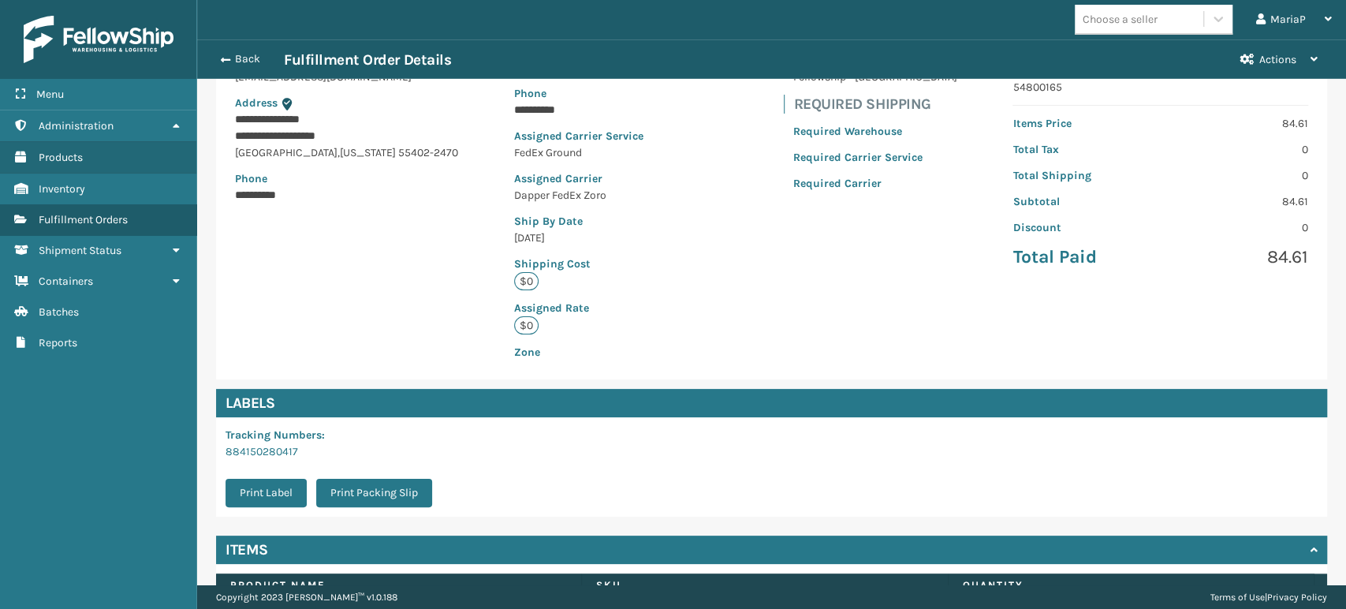
scroll to position [322, 0]
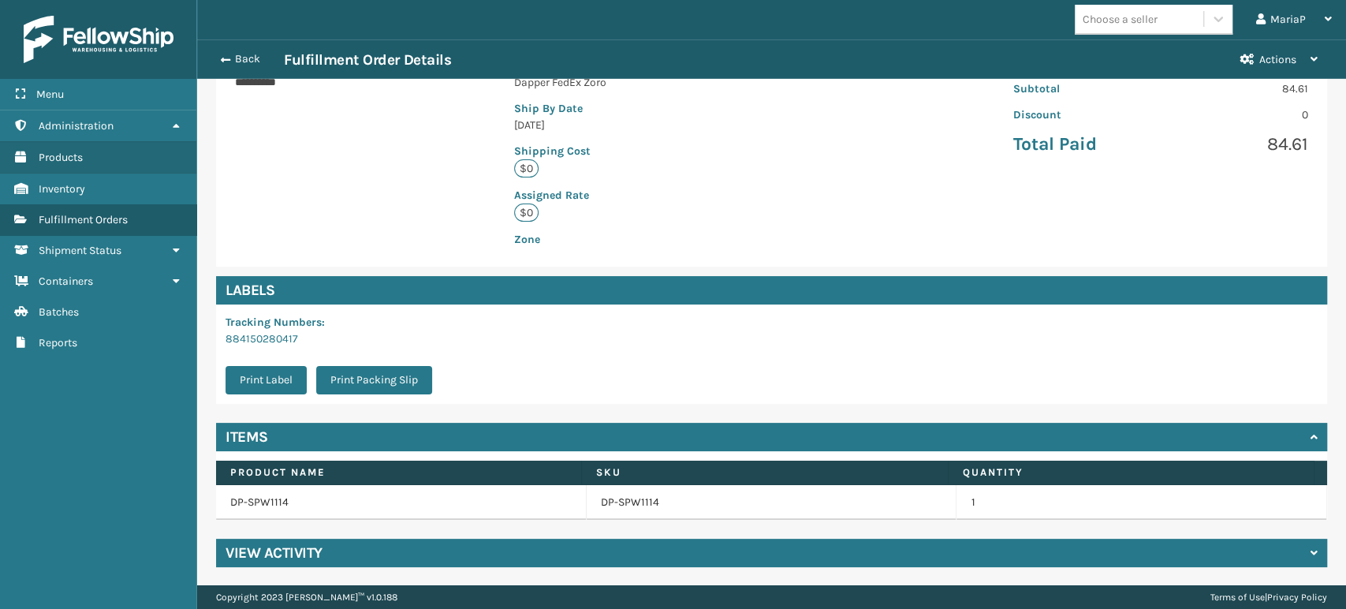
click at [627, 492] on td "DP-SPW1114" at bounding box center [772, 502] width 371 height 35
click at [620, 500] on link "DP-SPW1114" at bounding box center [630, 502] width 58 height 16
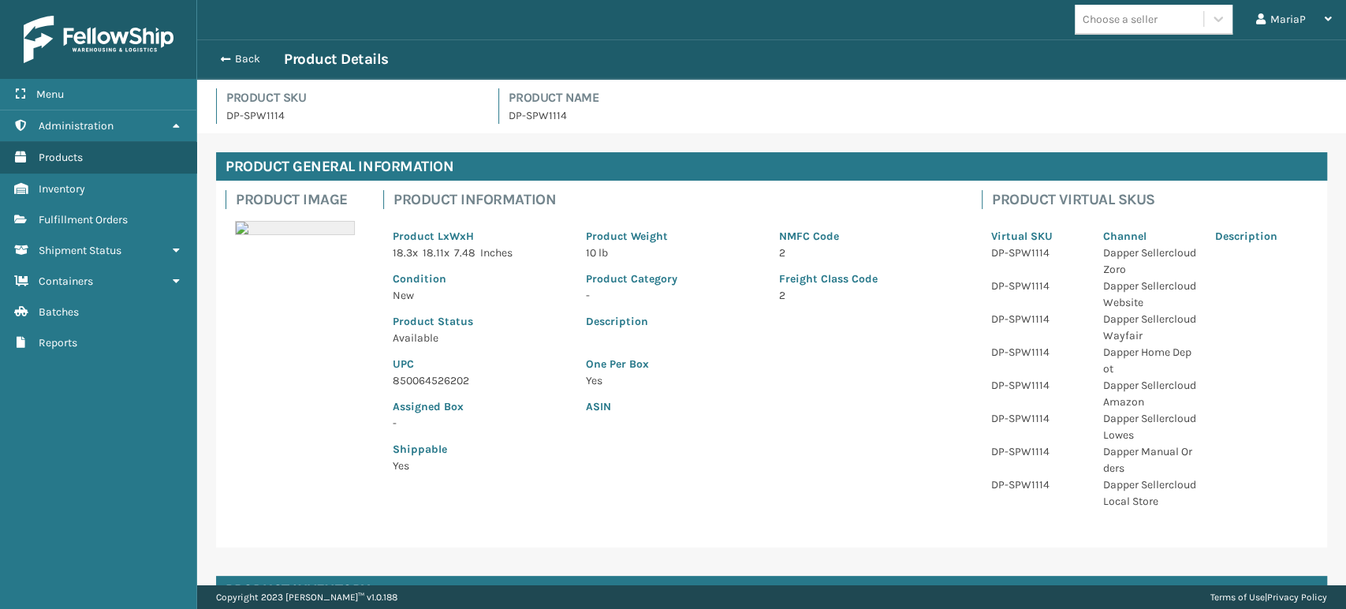
click at [441, 373] on p "850064526202" at bounding box center [480, 380] width 174 height 17
copy p "850064526202"
click at [235, 62] on button "Back" at bounding box center [247, 59] width 73 height 14
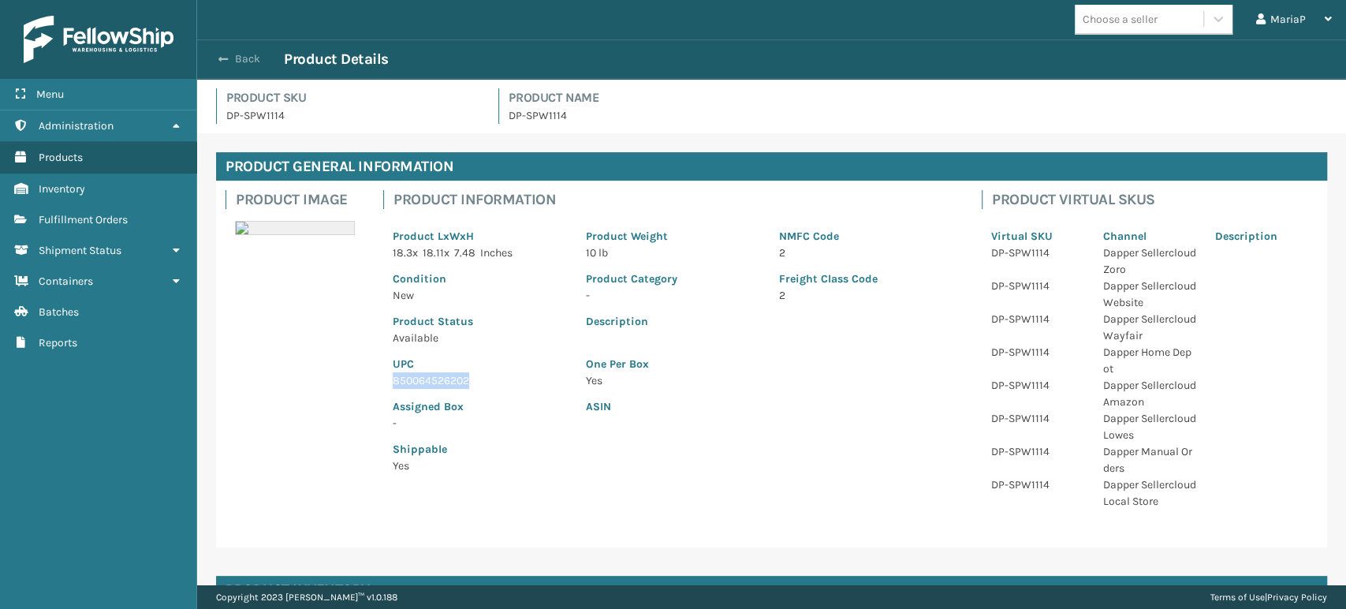
click at [237, 58] on button "Back" at bounding box center [247, 59] width 73 height 14
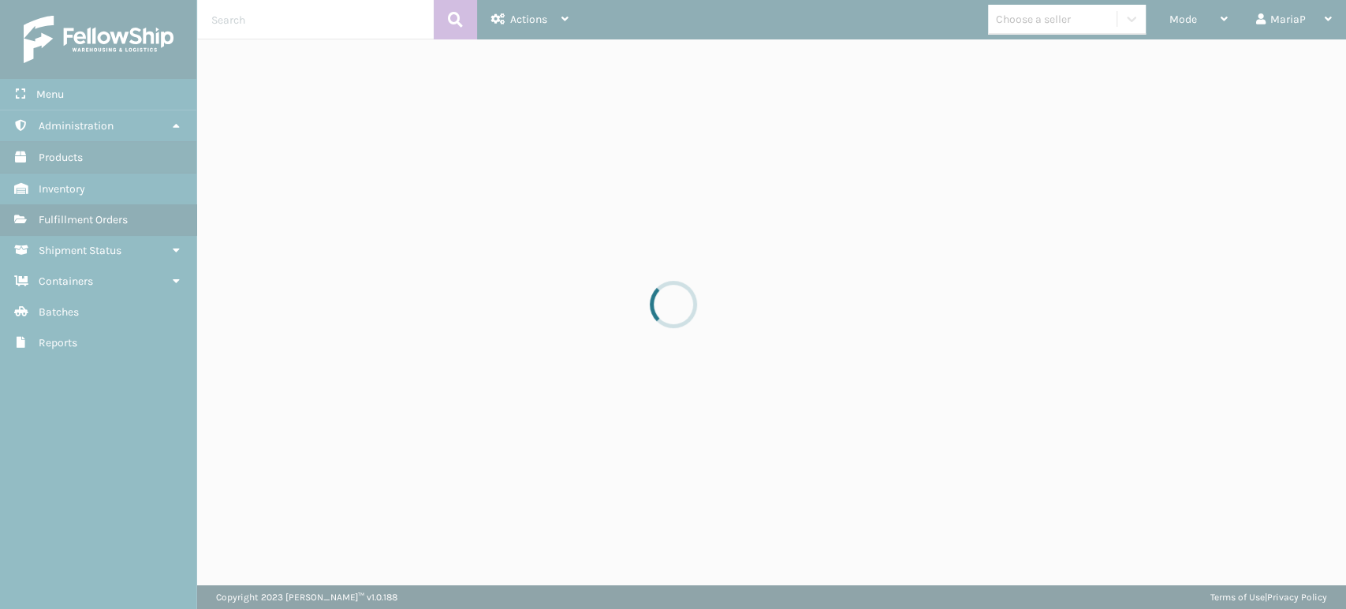
click at [1181, 21] on div at bounding box center [673, 304] width 1346 height 609
click at [1180, 21] on div at bounding box center [673, 304] width 1346 height 609
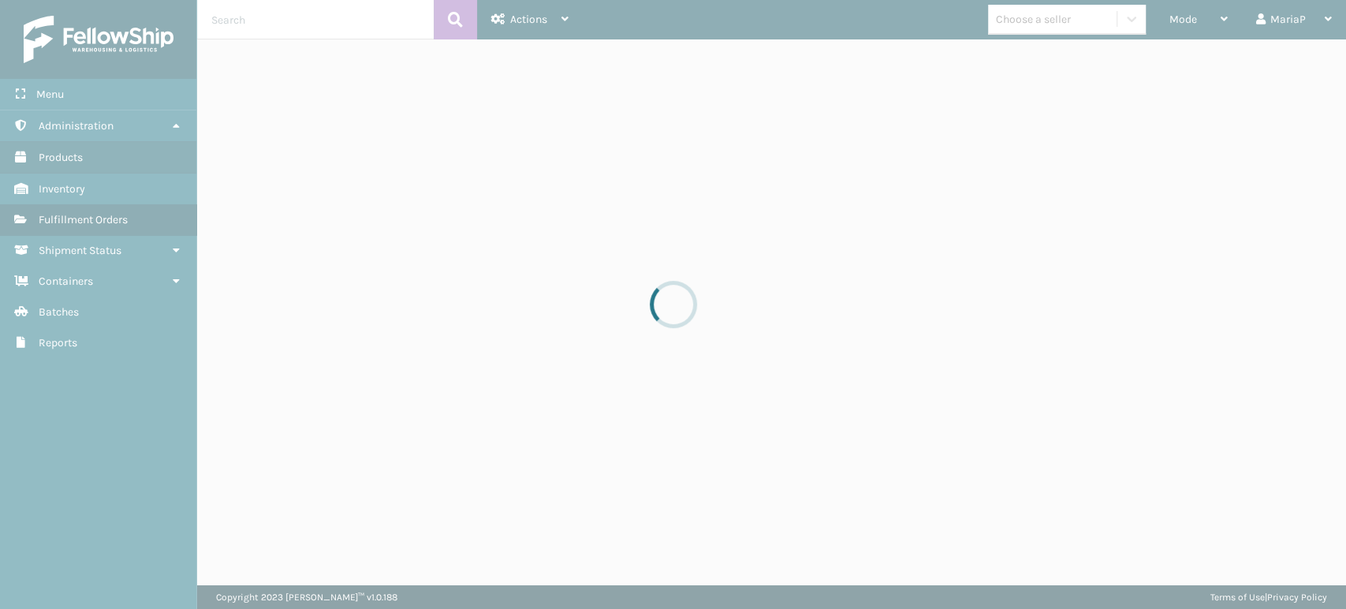
click at [1180, 21] on div at bounding box center [673, 304] width 1346 height 609
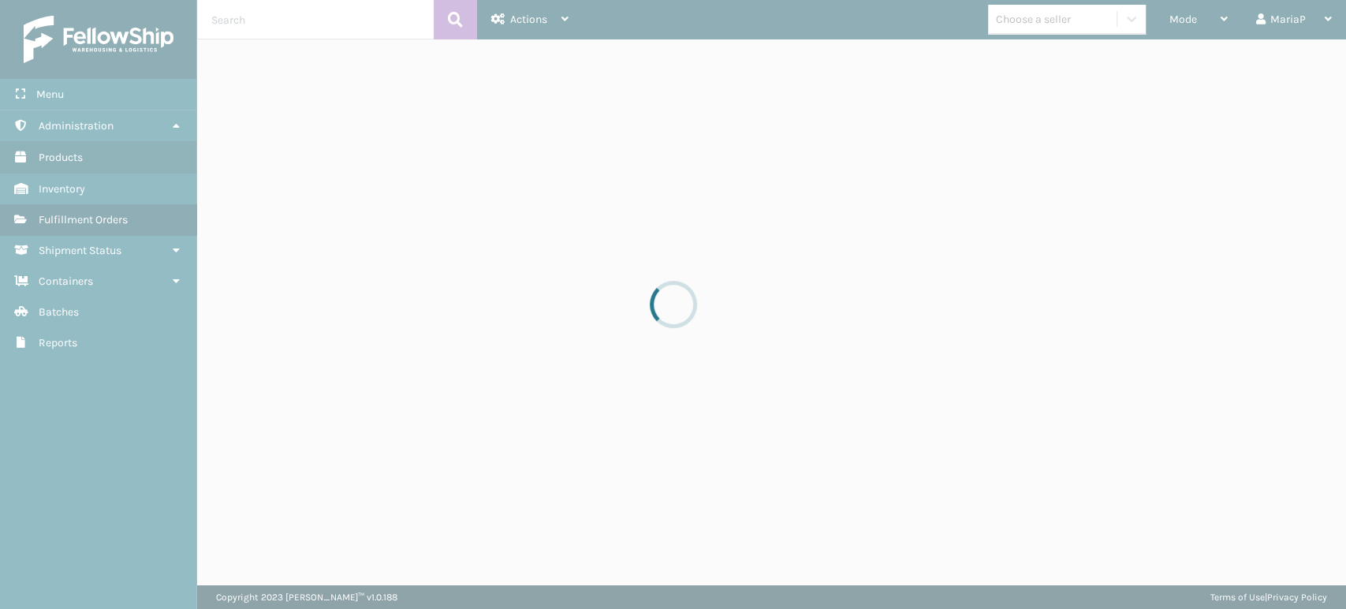
click at [1180, 21] on div at bounding box center [673, 304] width 1346 height 609
click at [1173, 17] on div at bounding box center [673, 304] width 1346 height 609
click at [1171, 17] on span "Mode" at bounding box center [1184, 19] width 28 height 13
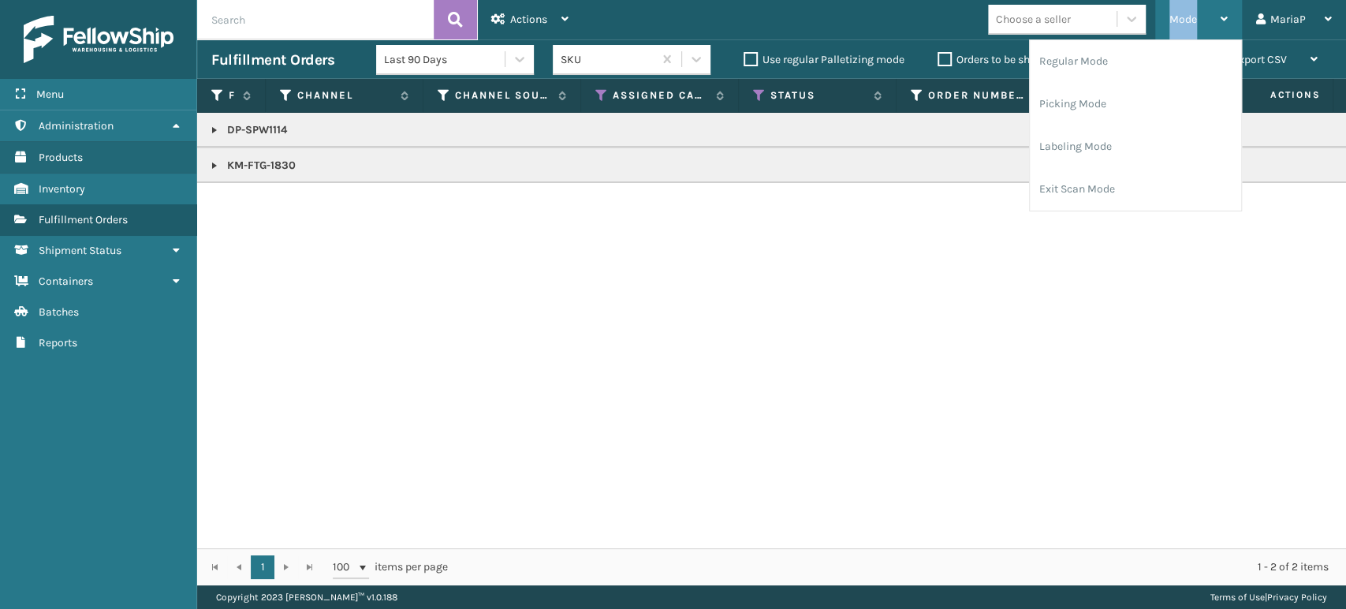
click at [1171, 17] on span "Mode" at bounding box center [1184, 19] width 28 height 13
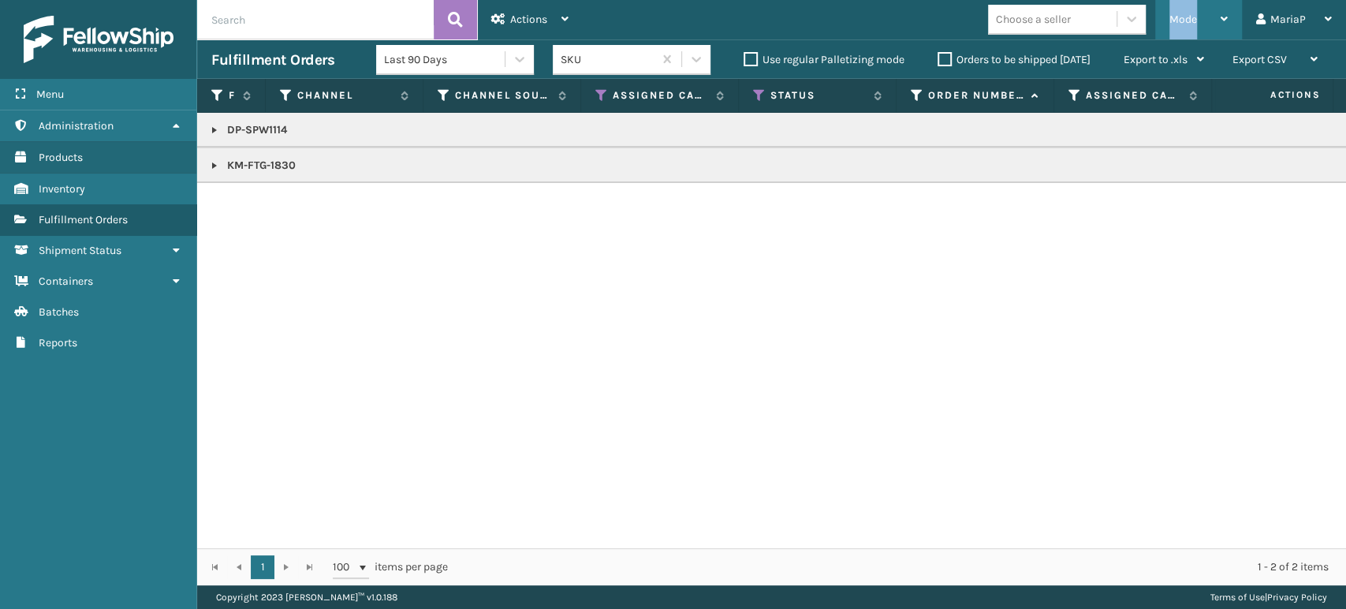
click at [1174, 15] on span "Mode" at bounding box center [1184, 19] width 28 height 13
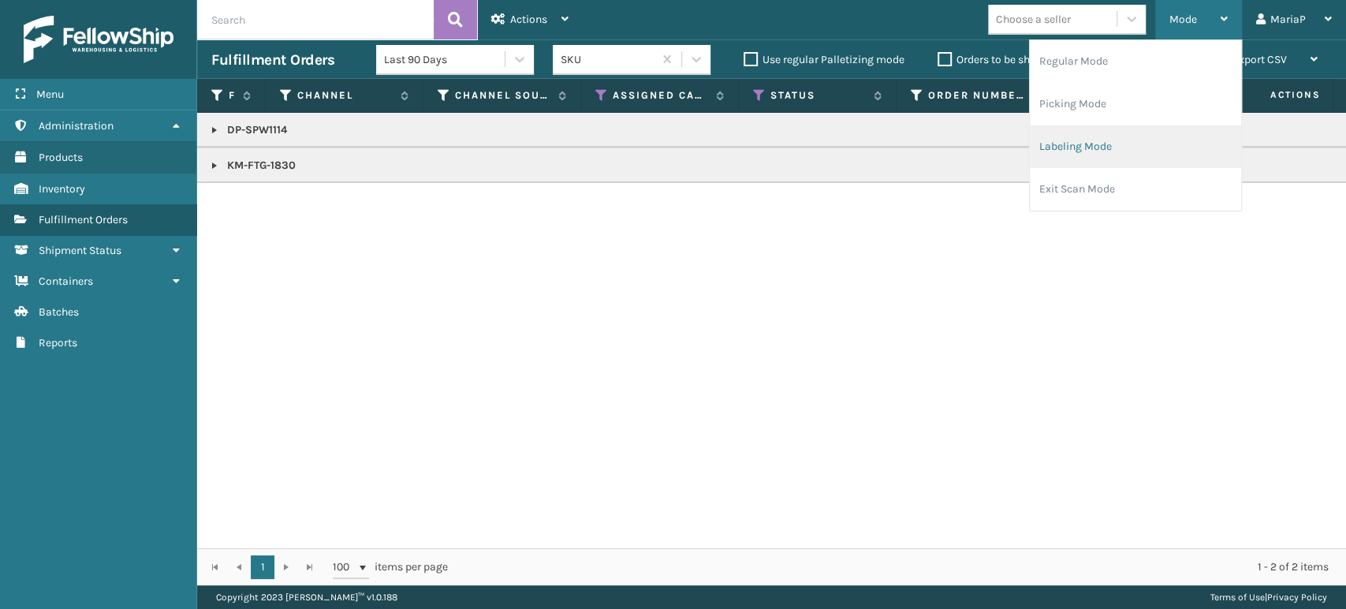
click at [1117, 146] on li "Labeling Mode" at bounding box center [1135, 146] width 211 height 43
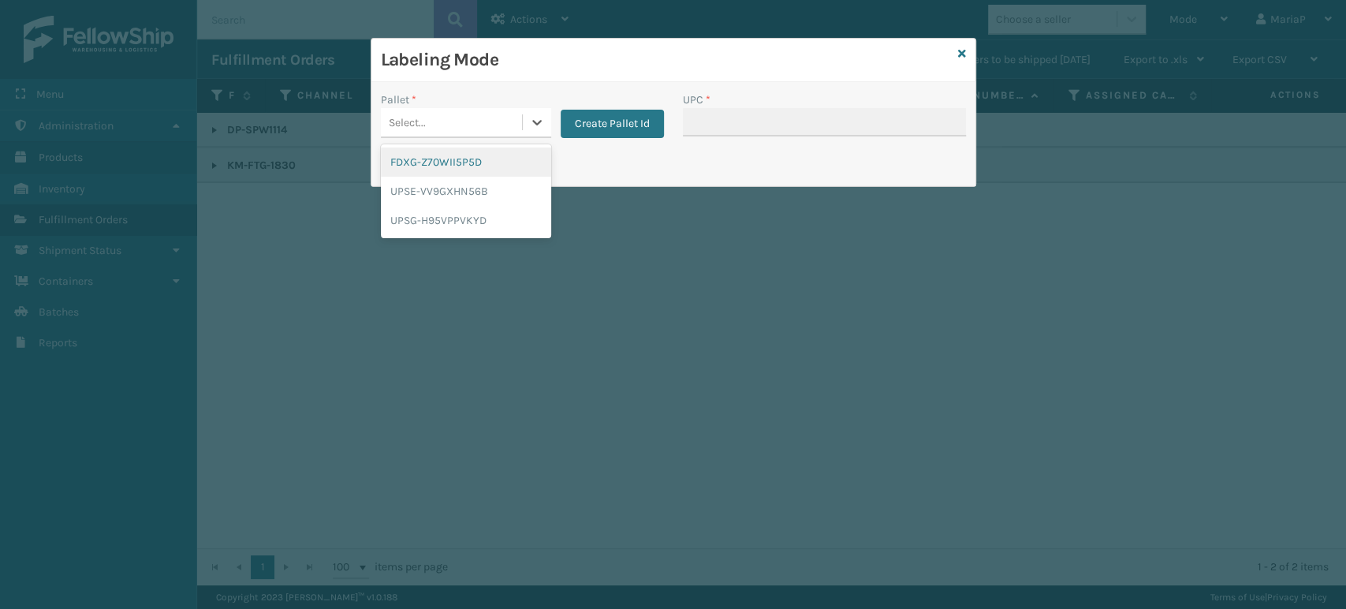
drag, startPoint x: 492, startPoint y: 113, endPoint x: 496, endPoint y: 132, distance: 20.1
click at [492, 114] on div "Select..." at bounding box center [451, 123] width 141 height 26
click at [486, 162] on div "FDXG-Z70WII5P5D" at bounding box center [466, 161] width 170 height 29
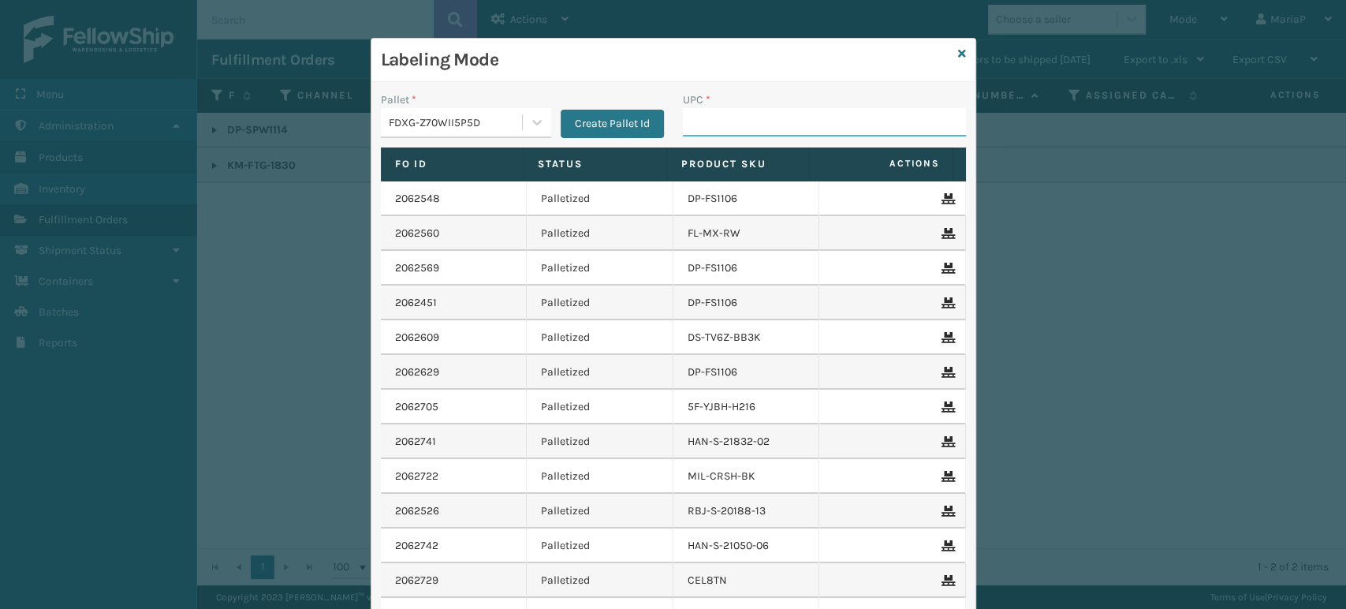
click at [712, 118] on input "UPC *" at bounding box center [824, 122] width 283 height 28
paste input "850064526202"
type input "850064526202"
click at [713, 112] on input "850064526202" at bounding box center [810, 122] width 255 height 28
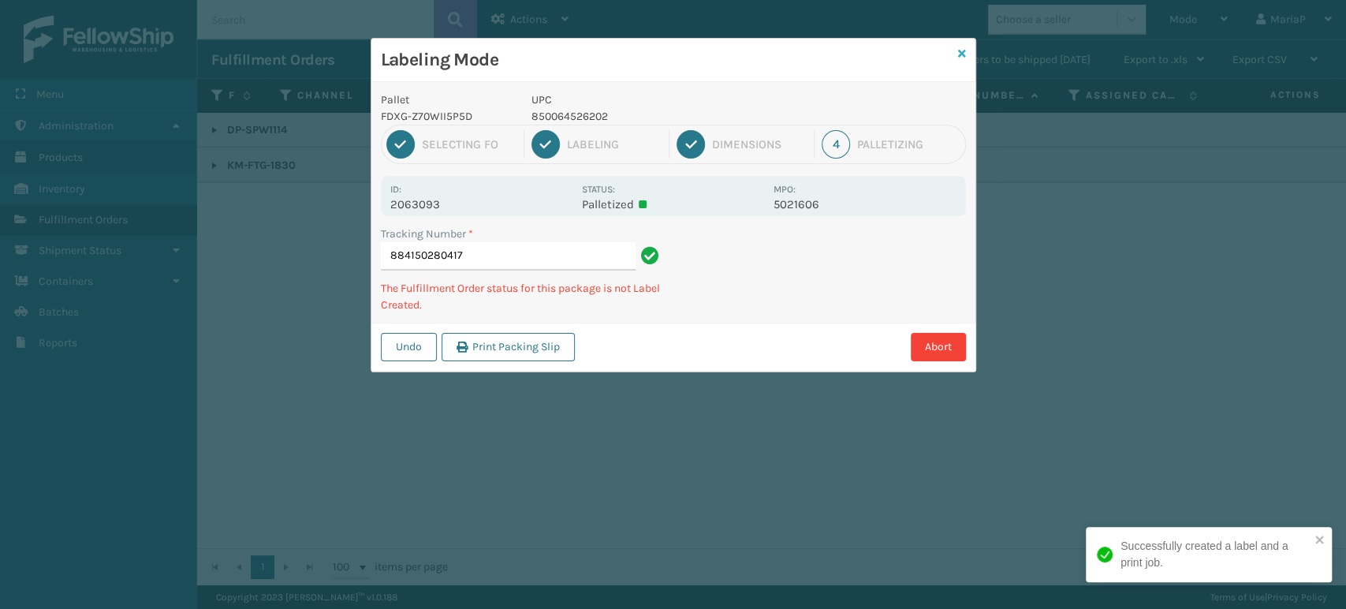
click at [960, 51] on icon at bounding box center [962, 53] width 8 height 11
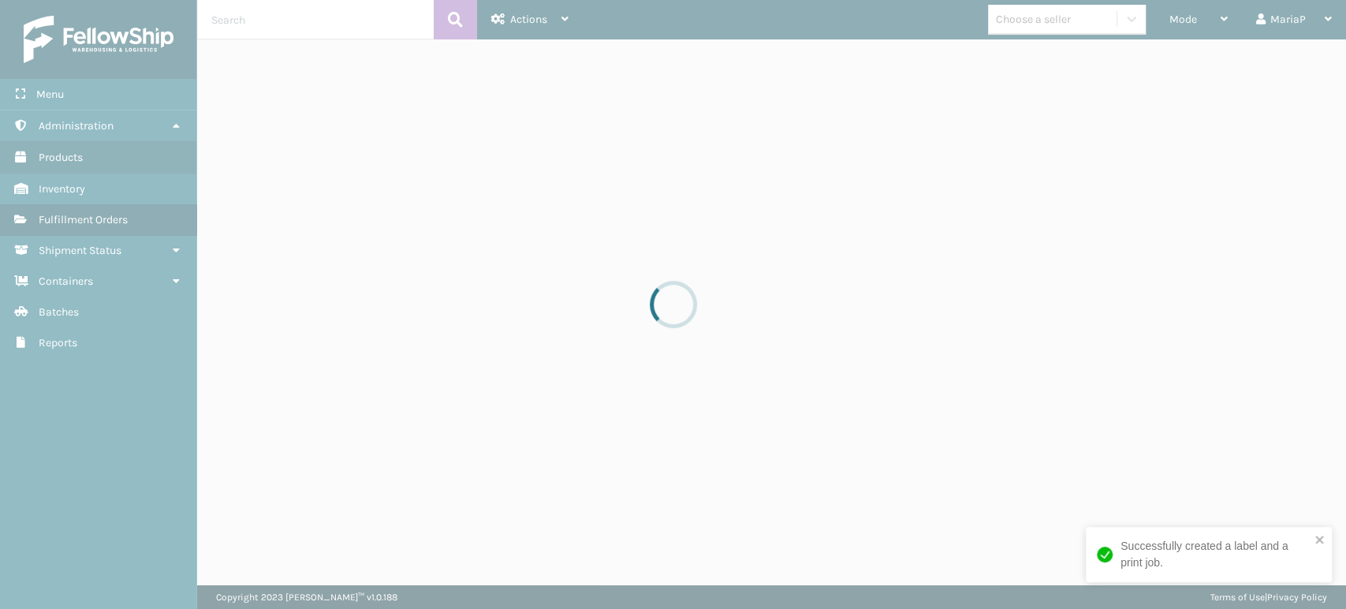
click at [1193, 15] on div at bounding box center [673, 304] width 1346 height 609
click at [1193, 16] on div at bounding box center [673, 304] width 1346 height 609
click at [1192, 17] on div at bounding box center [673, 304] width 1346 height 609
click at [1189, 17] on div at bounding box center [673, 304] width 1346 height 609
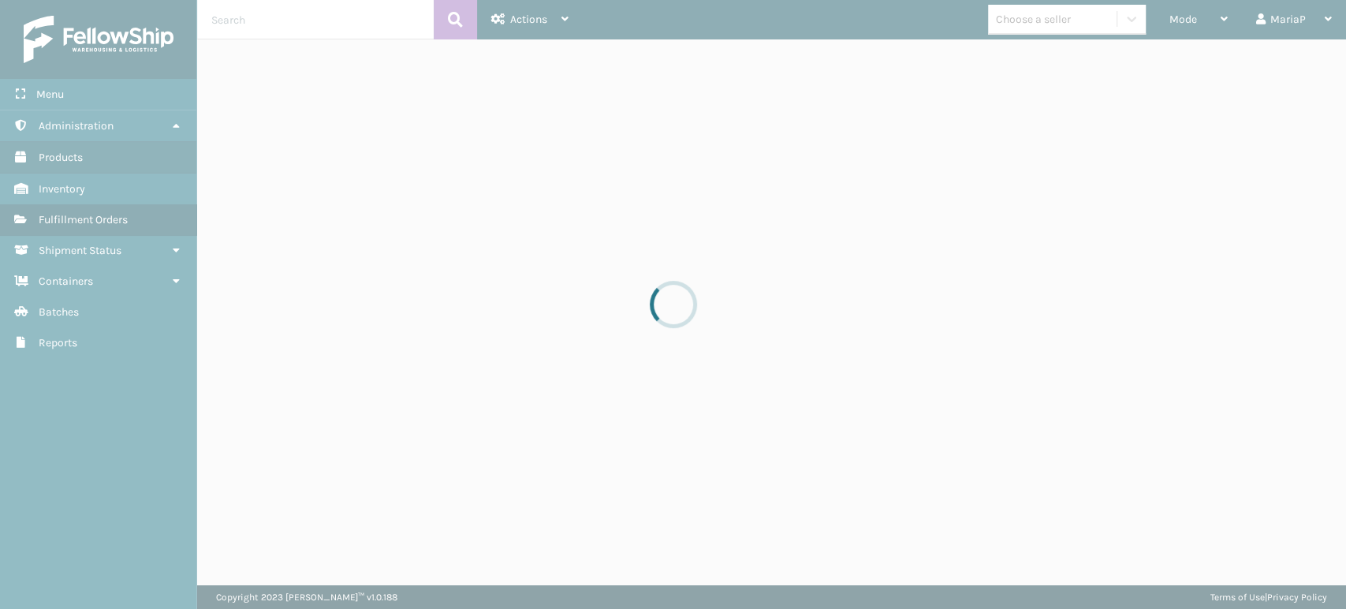
click at [1189, 17] on div at bounding box center [673, 304] width 1346 height 609
click at [1186, 17] on div at bounding box center [673, 304] width 1346 height 609
click at [1185, 17] on div at bounding box center [673, 304] width 1346 height 609
click at [1184, 17] on div at bounding box center [673, 304] width 1346 height 609
click at [1183, 17] on div at bounding box center [673, 304] width 1346 height 609
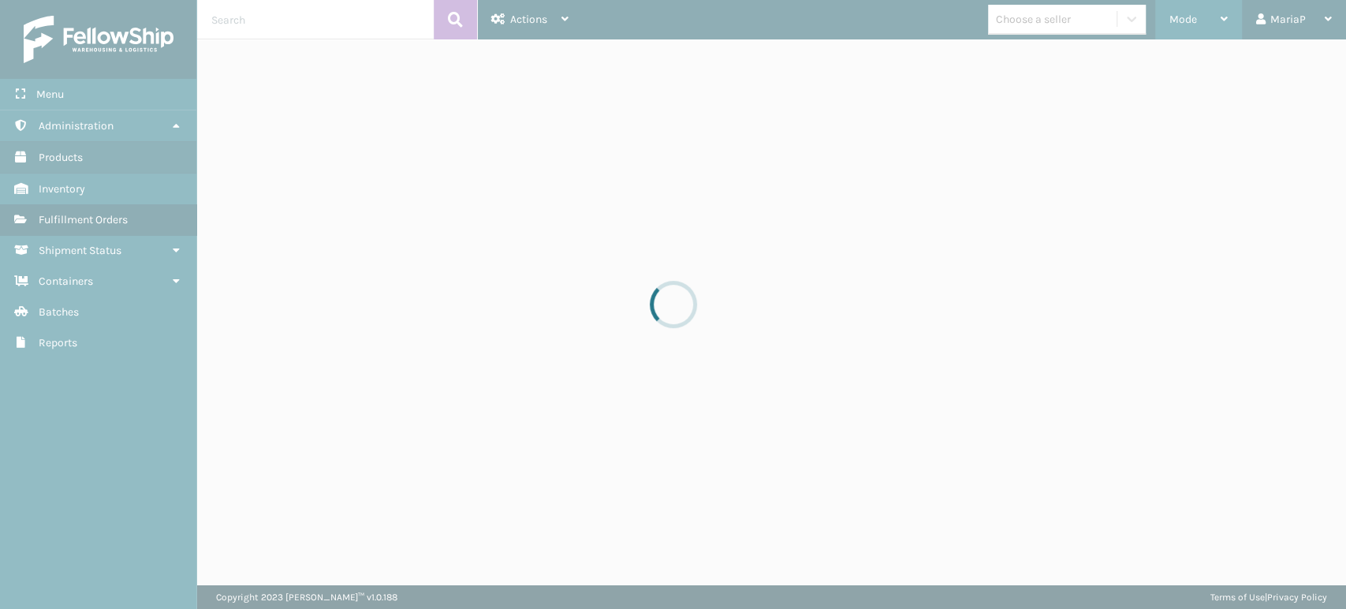
click at [1178, 15] on div at bounding box center [673, 304] width 1346 height 609
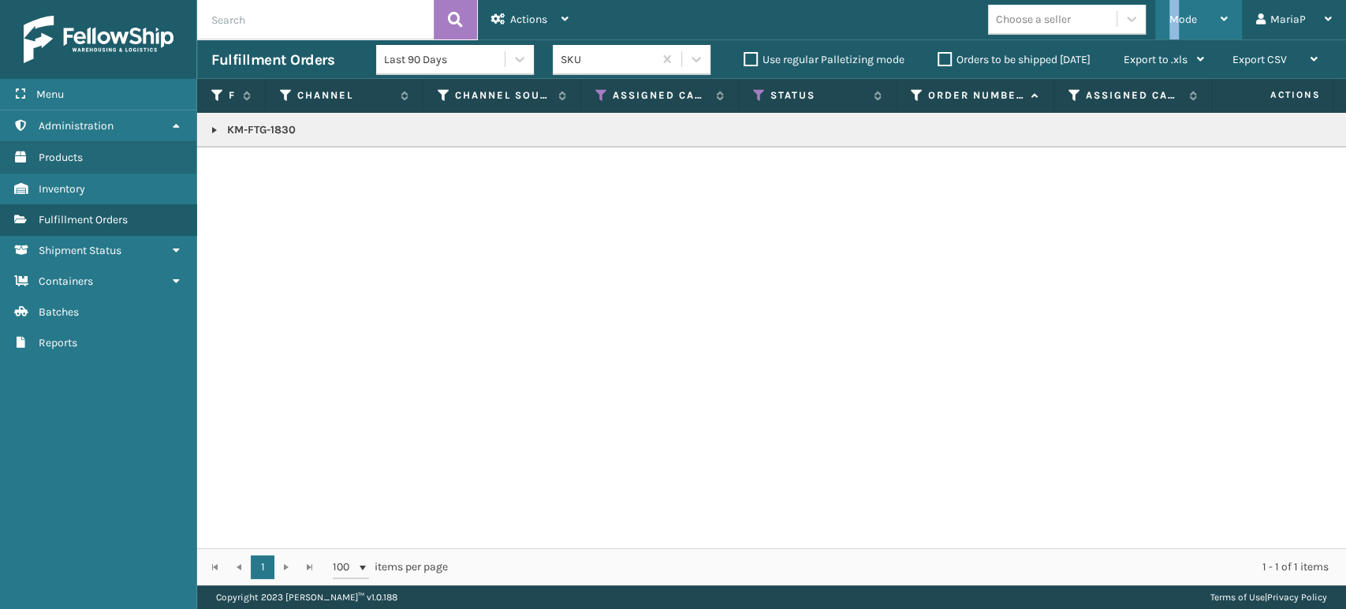
click at [1174, 14] on span "Mode" at bounding box center [1184, 19] width 28 height 13
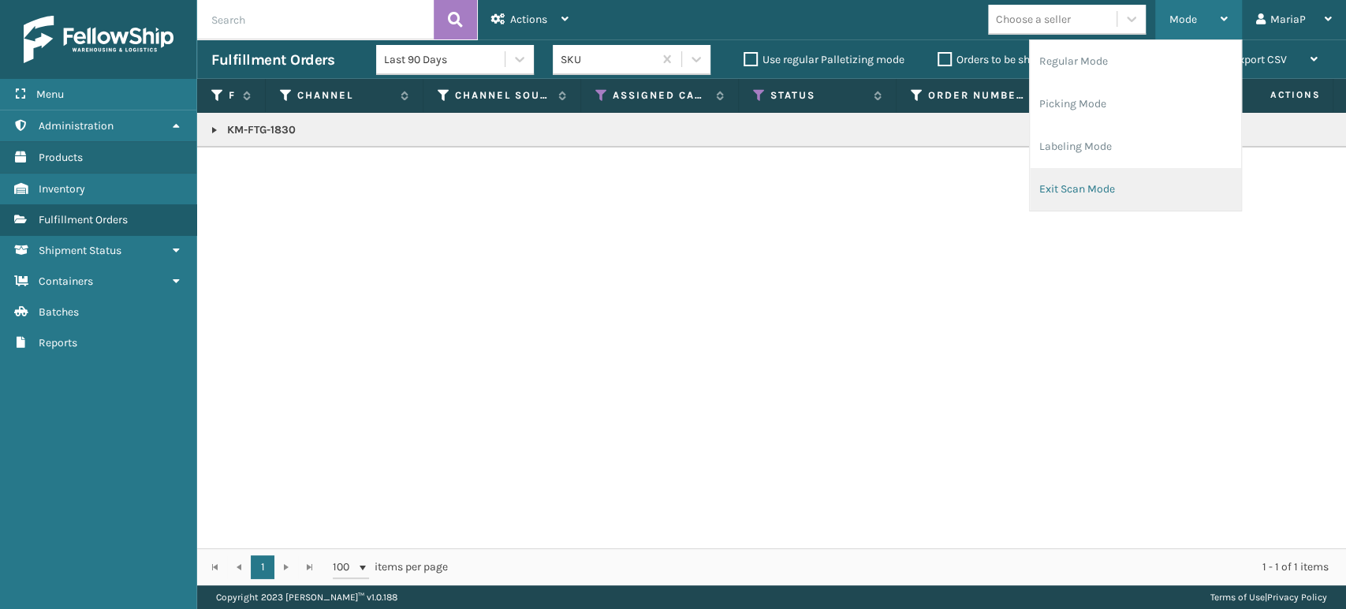
click at [1123, 181] on li "Exit Scan Mode" at bounding box center [1135, 189] width 211 height 43
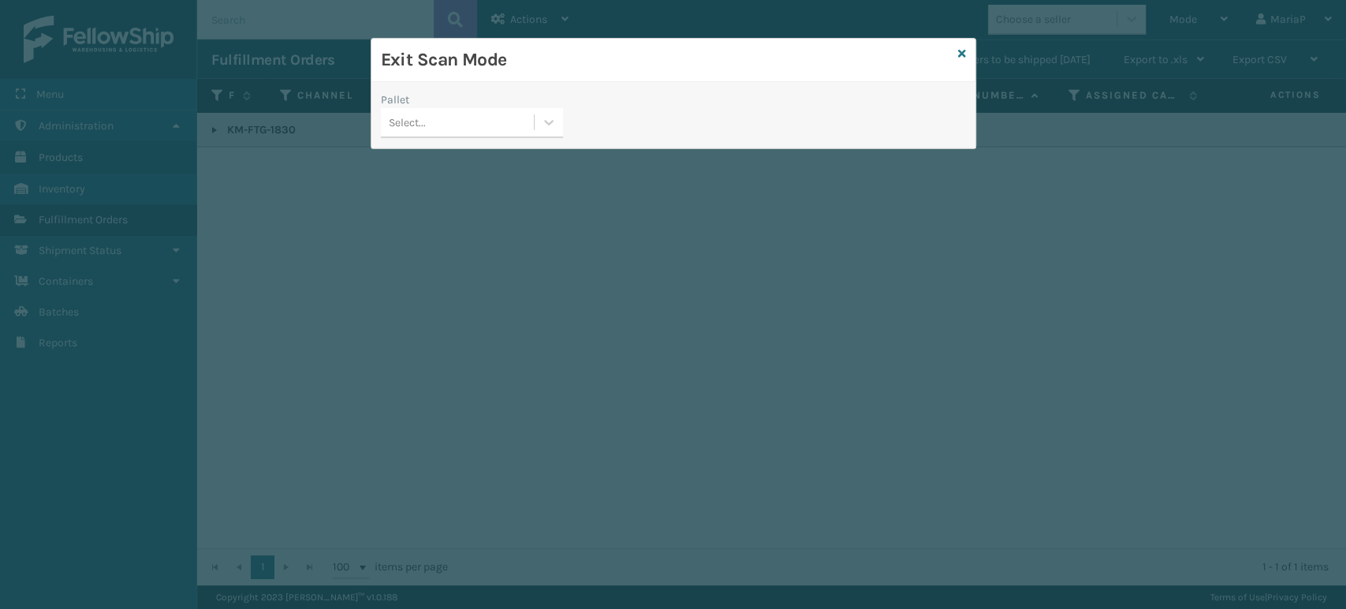
click at [509, 127] on div "Select..." at bounding box center [457, 123] width 153 height 26
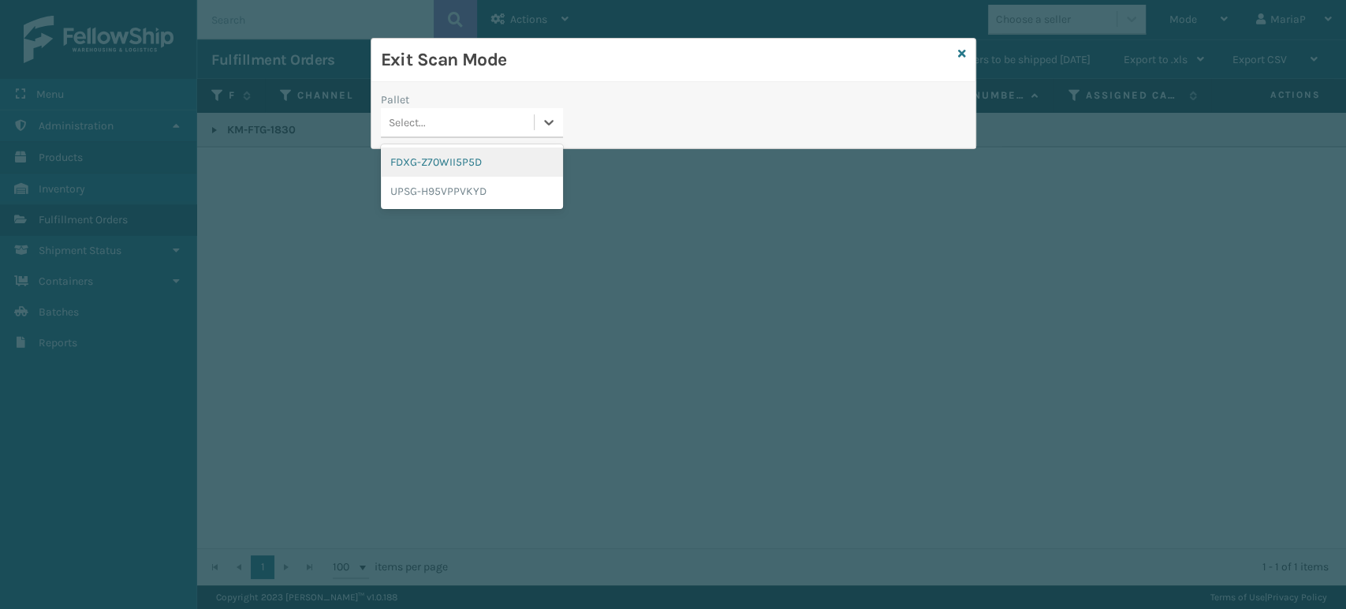
drag, startPoint x: 454, startPoint y: 162, endPoint x: 563, endPoint y: 147, distance: 109.9
click at [457, 162] on div "FDXG-Z70WII5P5D" at bounding box center [472, 161] width 182 height 29
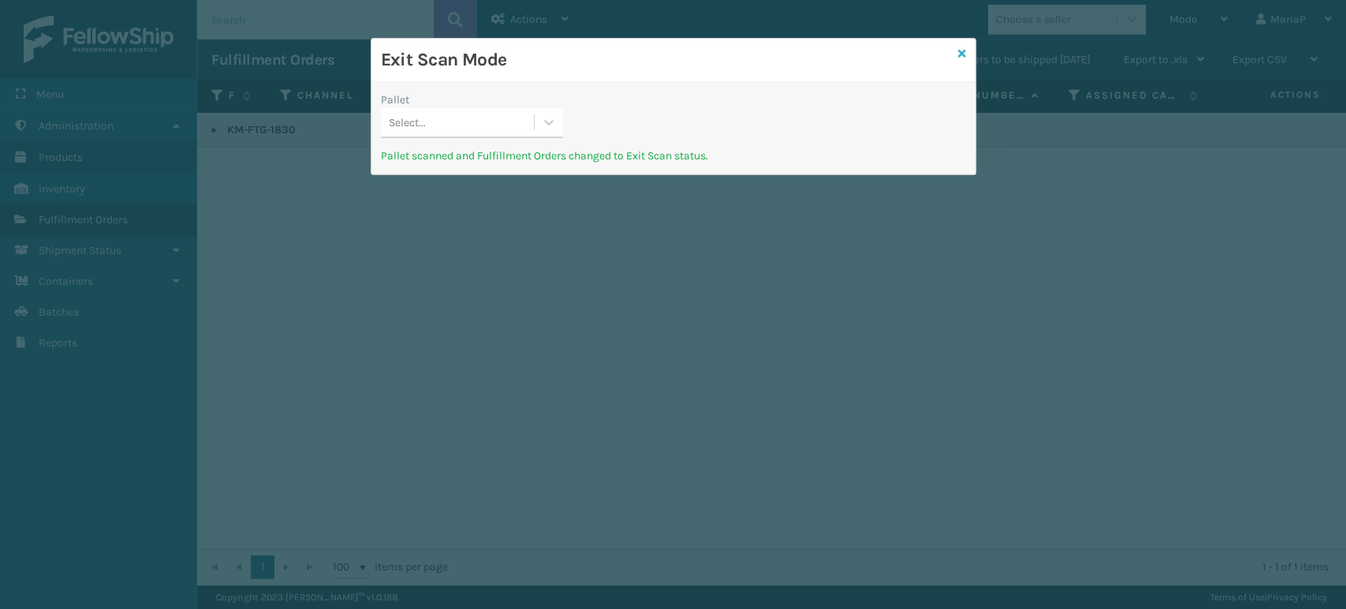
click at [963, 49] on icon at bounding box center [962, 53] width 8 height 11
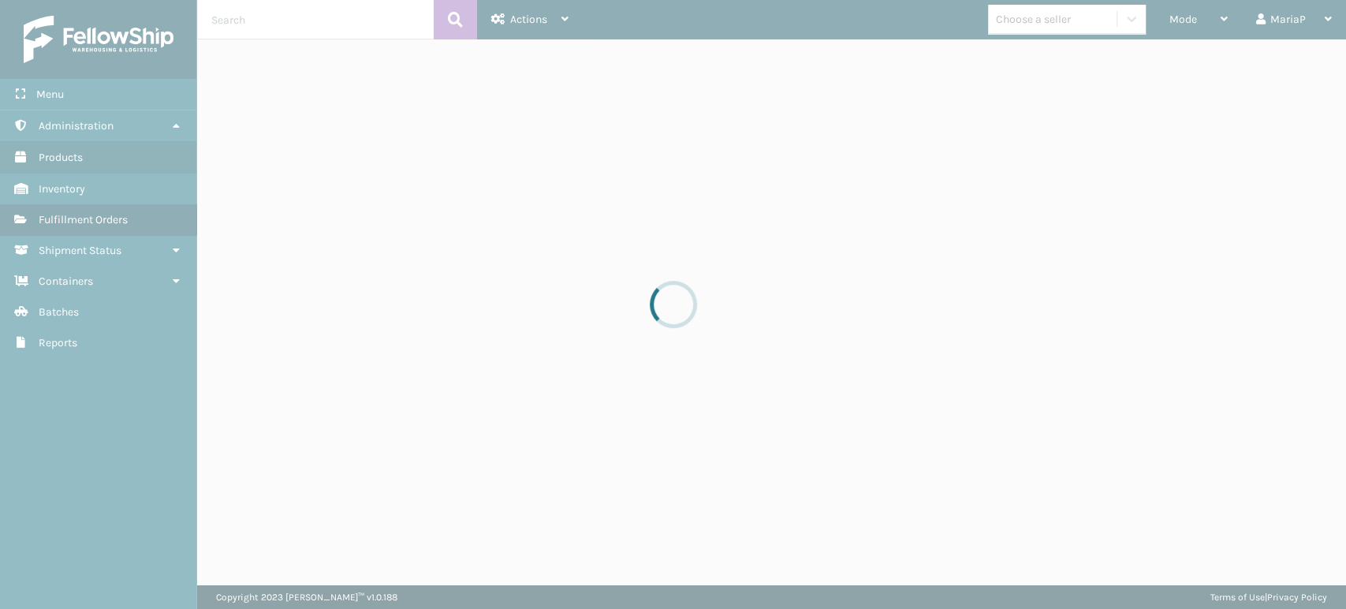
click at [323, 24] on div at bounding box center [673, 304] width 1346 height 609
click at [319, 20] on div at bounding box center [673, 304] width 1346 height 609
click at [315, 18] on div at bounding box center [673, 304] width 1346 height 609
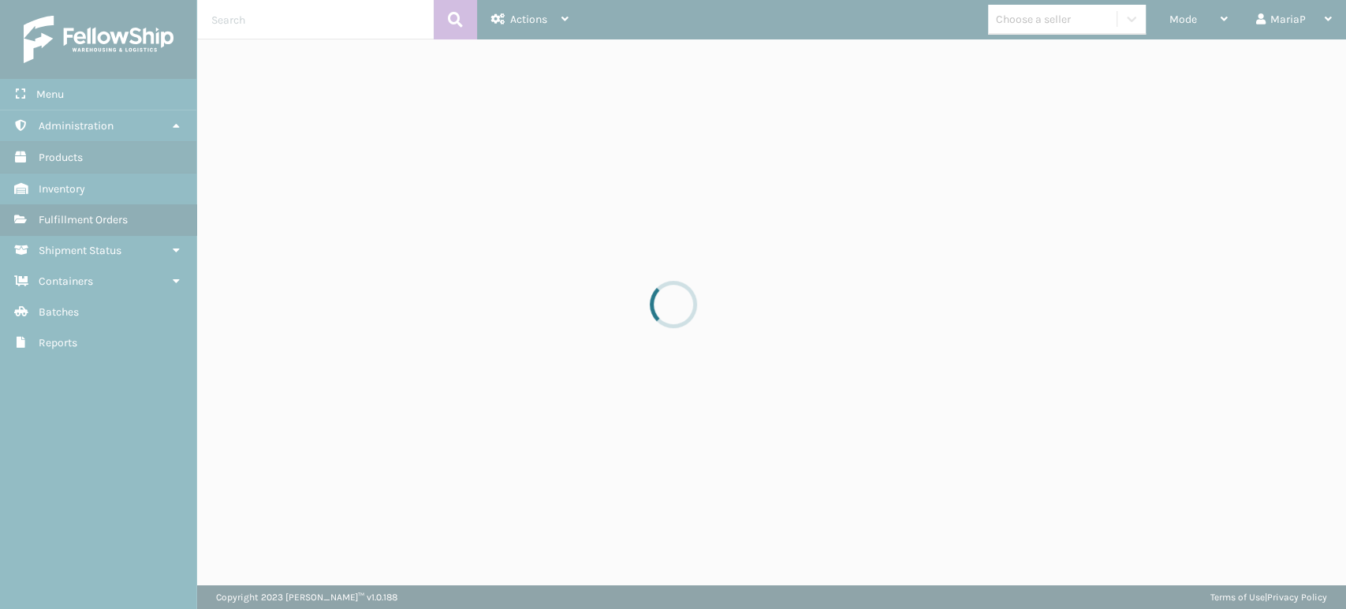
click at [315, 18] on div at bounding box center [673, 304] width 1346 height 609
click at [313, 10] on div at bounding box center [673, 304] width 1346 height 609
click at [312, 15] on div at bounding box center [673, 304] width 1346 height 609
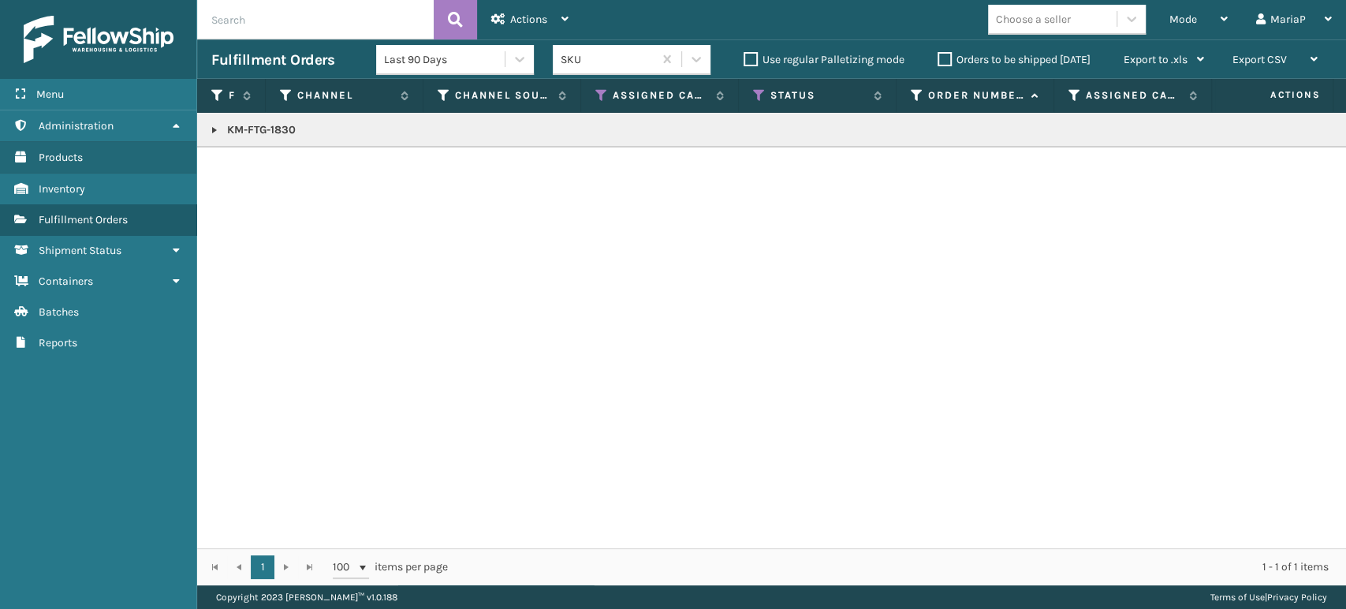
click at [345, 10] on input "text" at bounding box center [315, 19] width 237 height 39
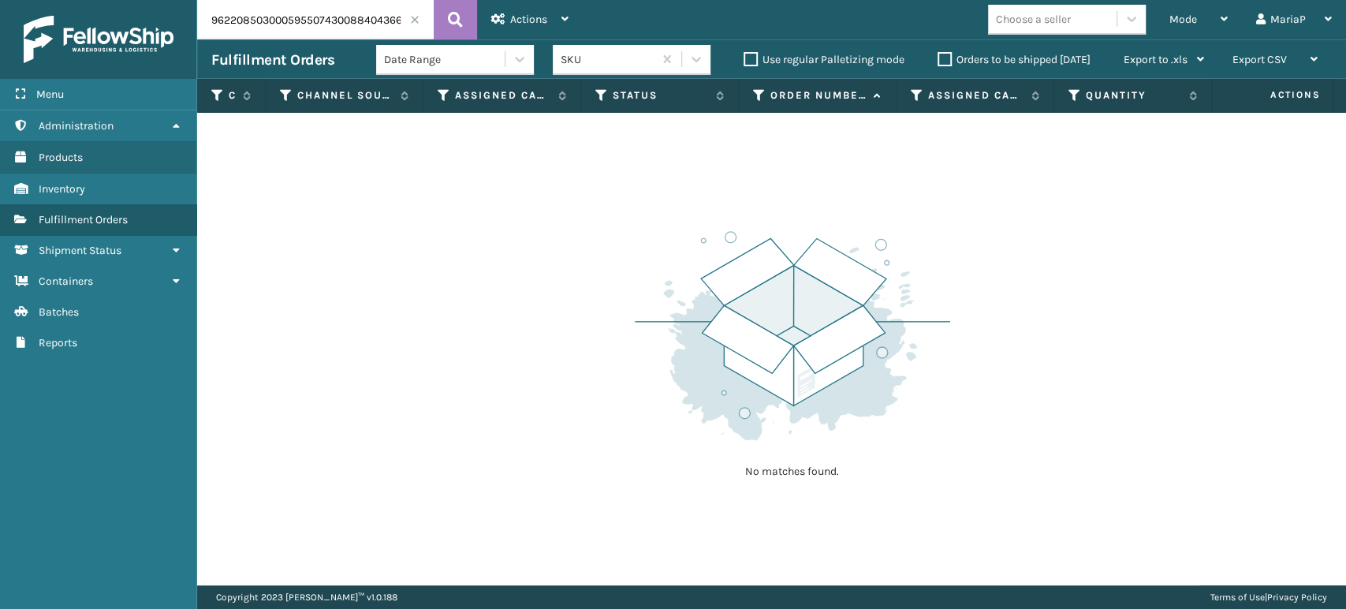
drag, startPoint x: 325, startPoint y: 13, endPoint x: 6, endPoint y: 36, distance: 319.4
click at [6, 0] on div "Menu Administration Products Inventory Fulfillment Orders Shipment Status Conta…" at bounding box center [673, 0] width 1346 height 0
type input "884043668103"
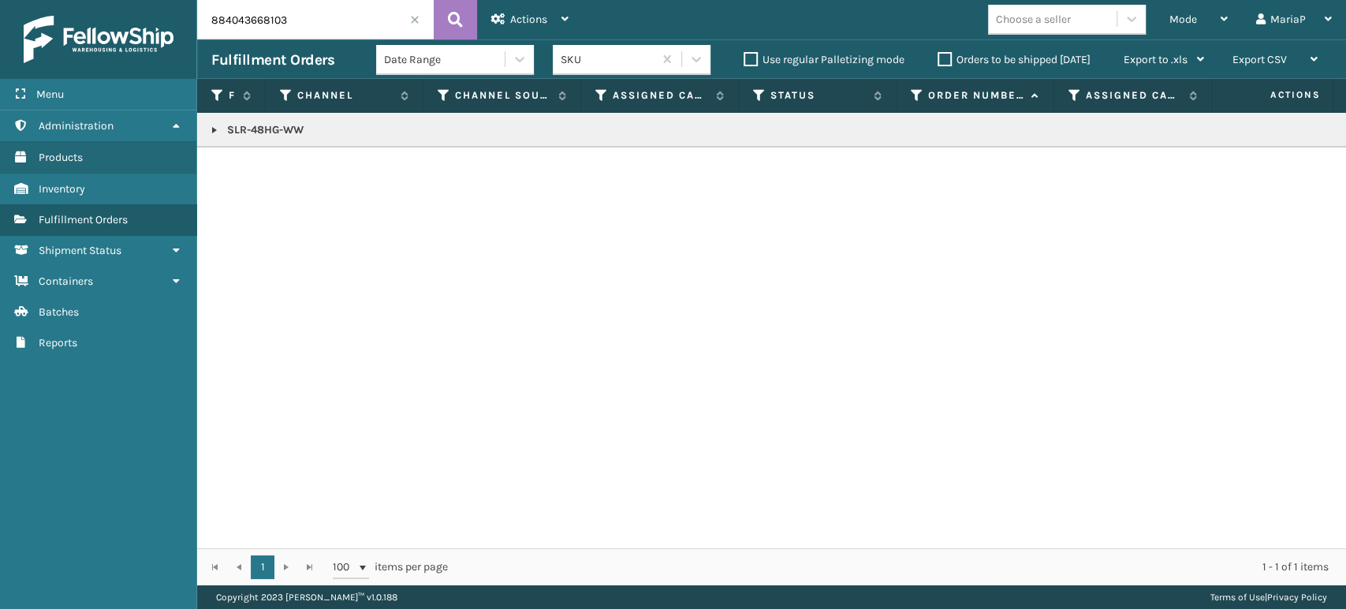
copy p "SLR-48HG-WW"
